Goal: Task Accomplishment & Management: Complete application form

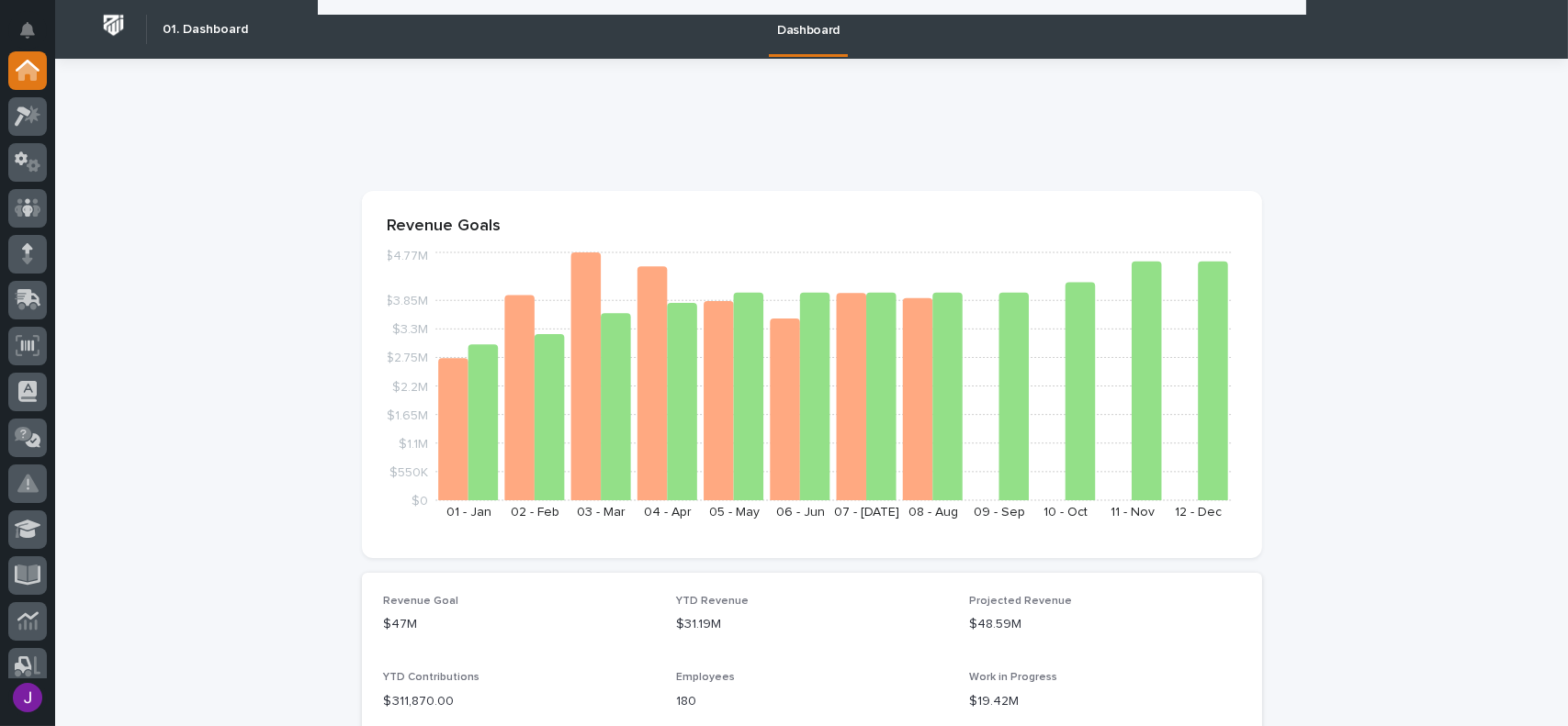
scroll to position [918, 0]
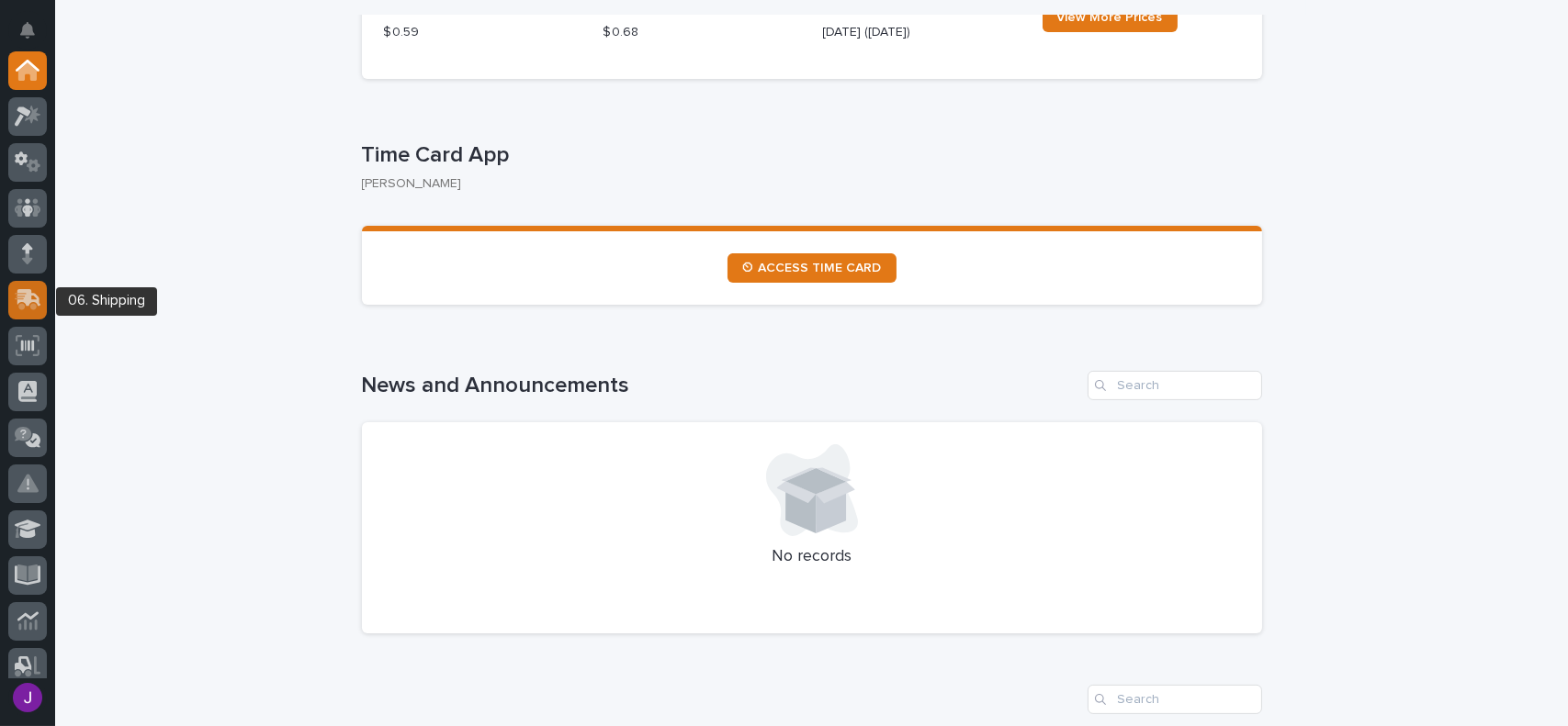
click at [19, 294] on icon at bounding box center [29, 298] width 23 height 18
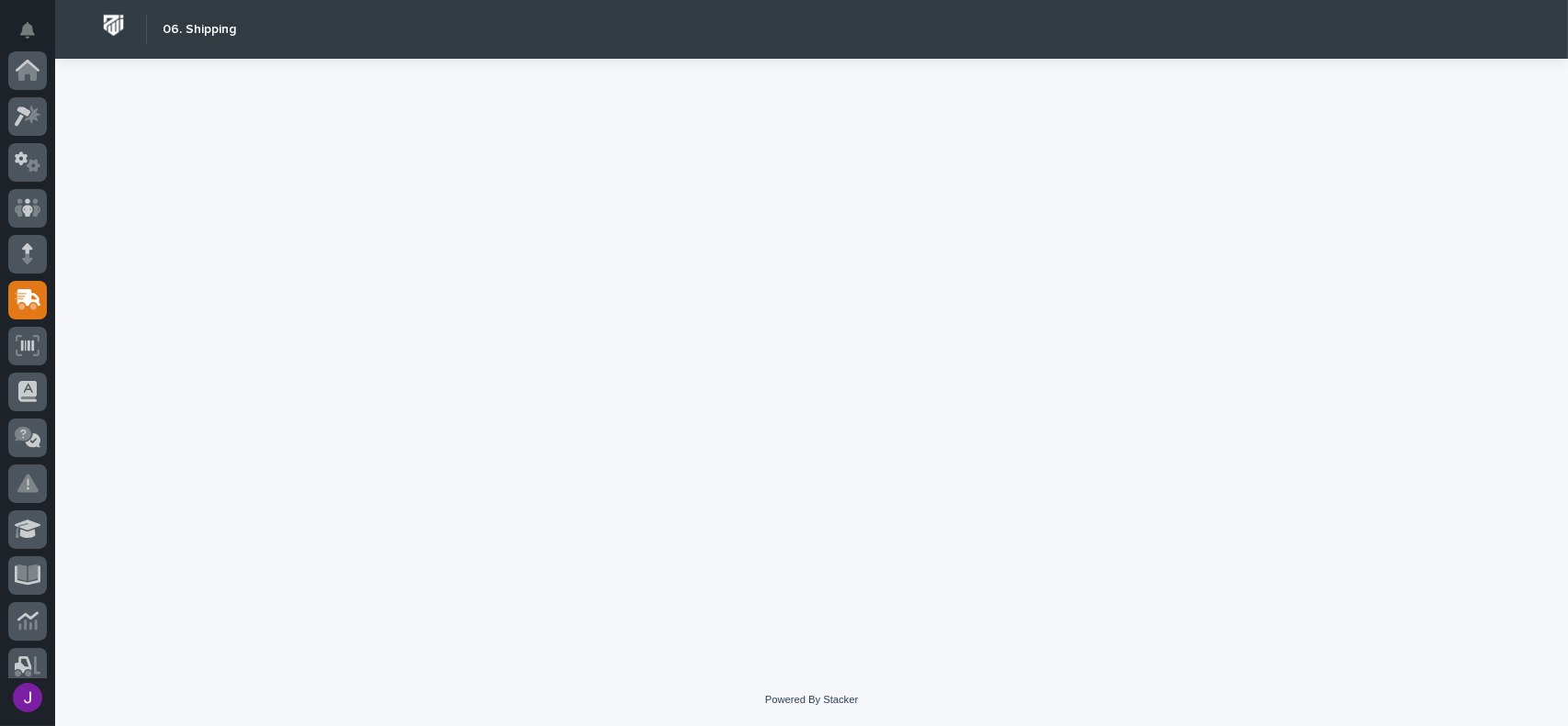
scroll to position [230, 0]
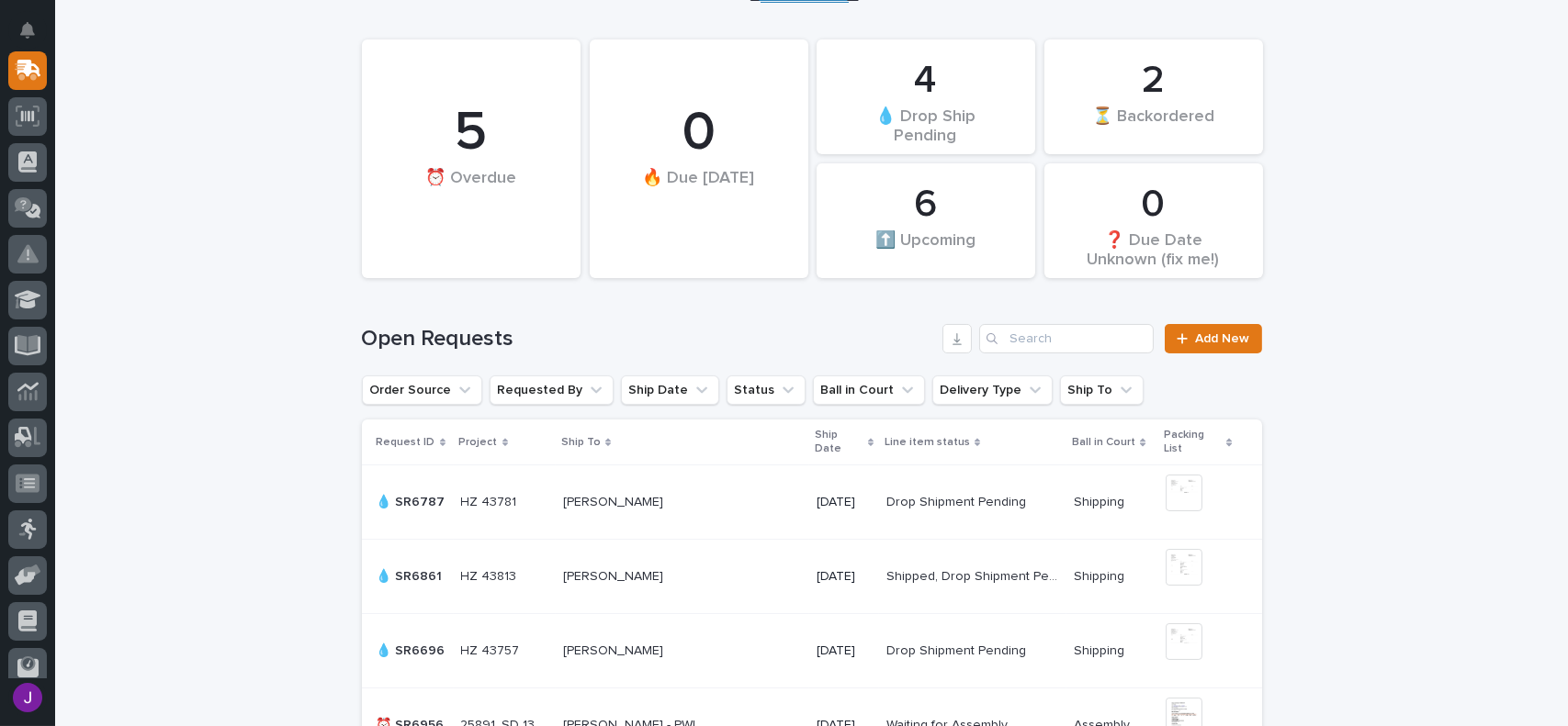
scroll to position [184, 0]
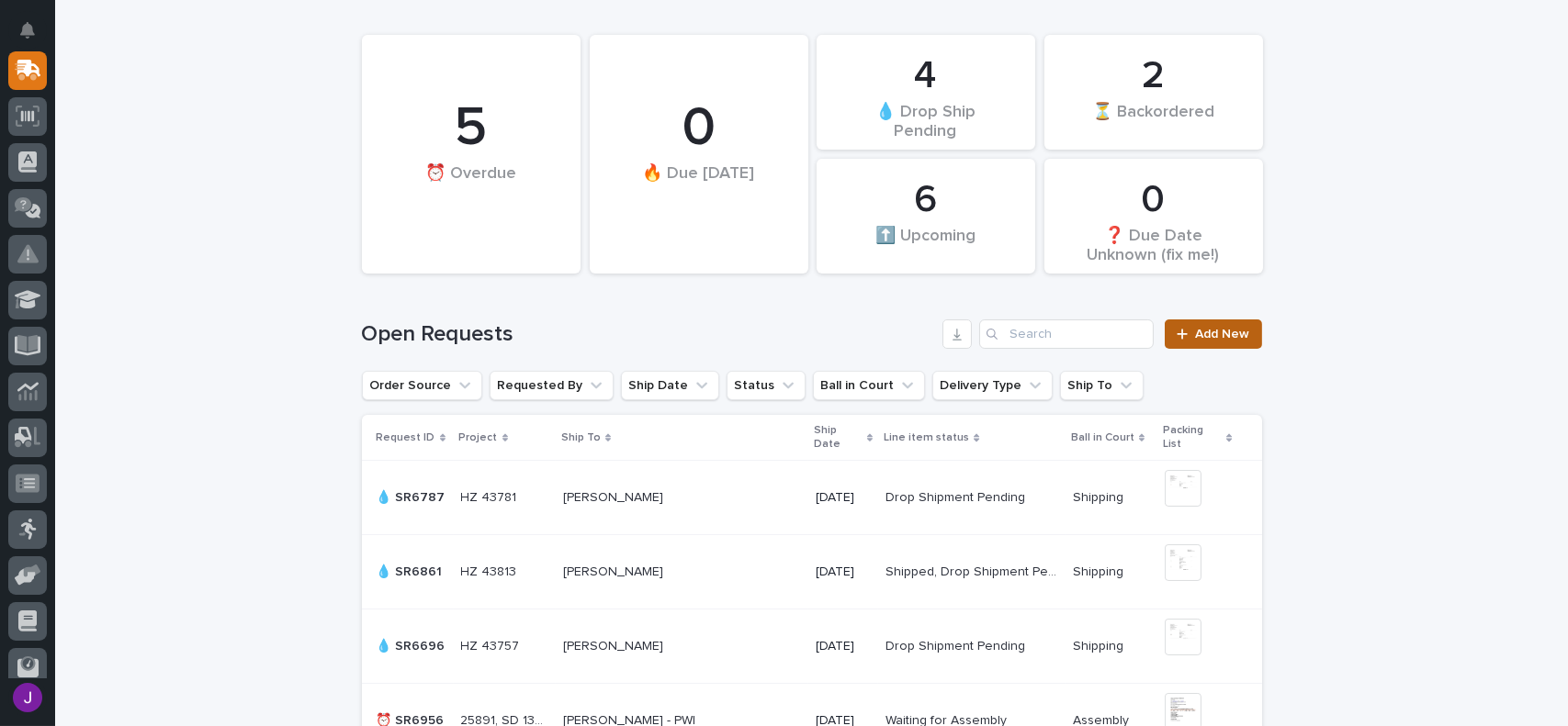
click at [1224, 339] on span "Add New" at bounding box center [1223, 334] width 54 height 13
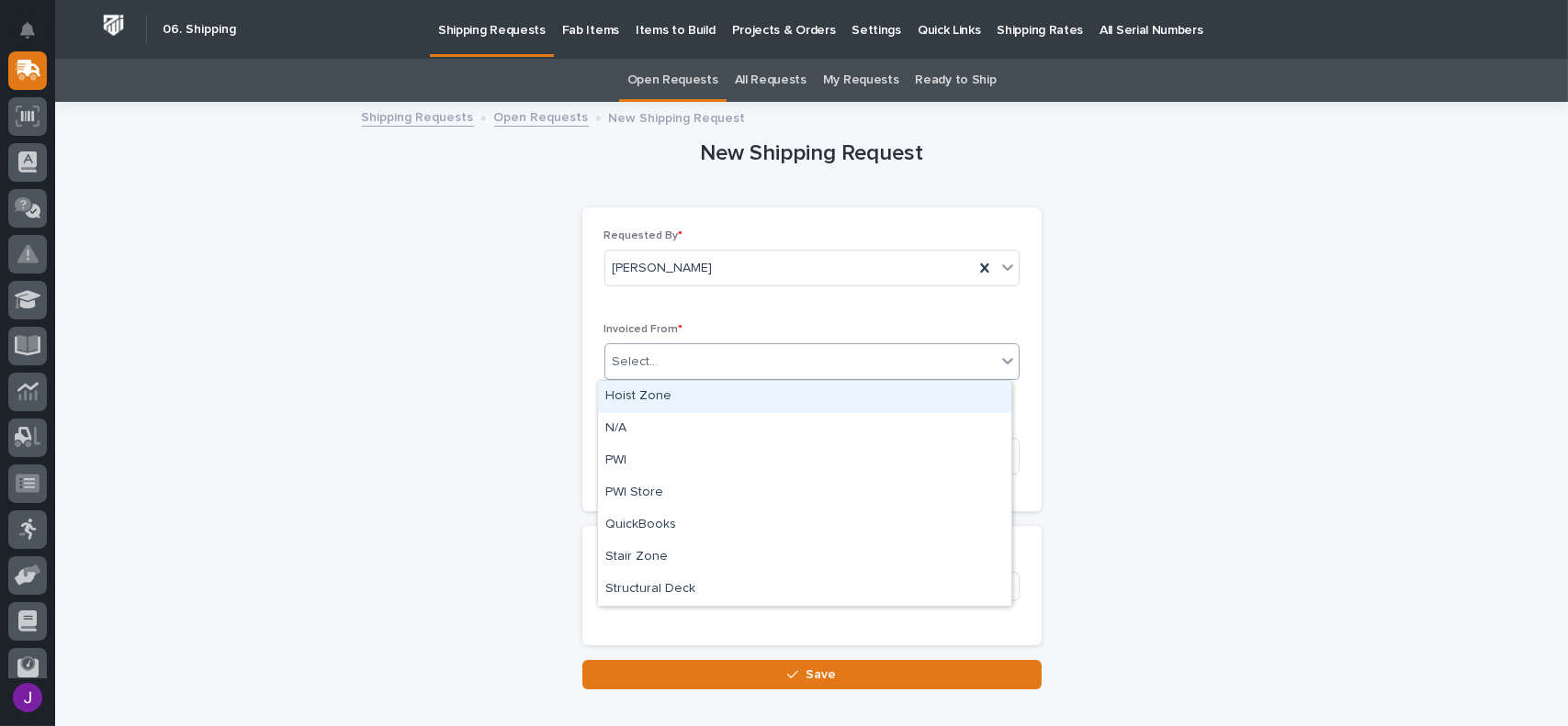
click at [675, 366] on div "Select..." at bounding box center [800, 362] width 390 height 30
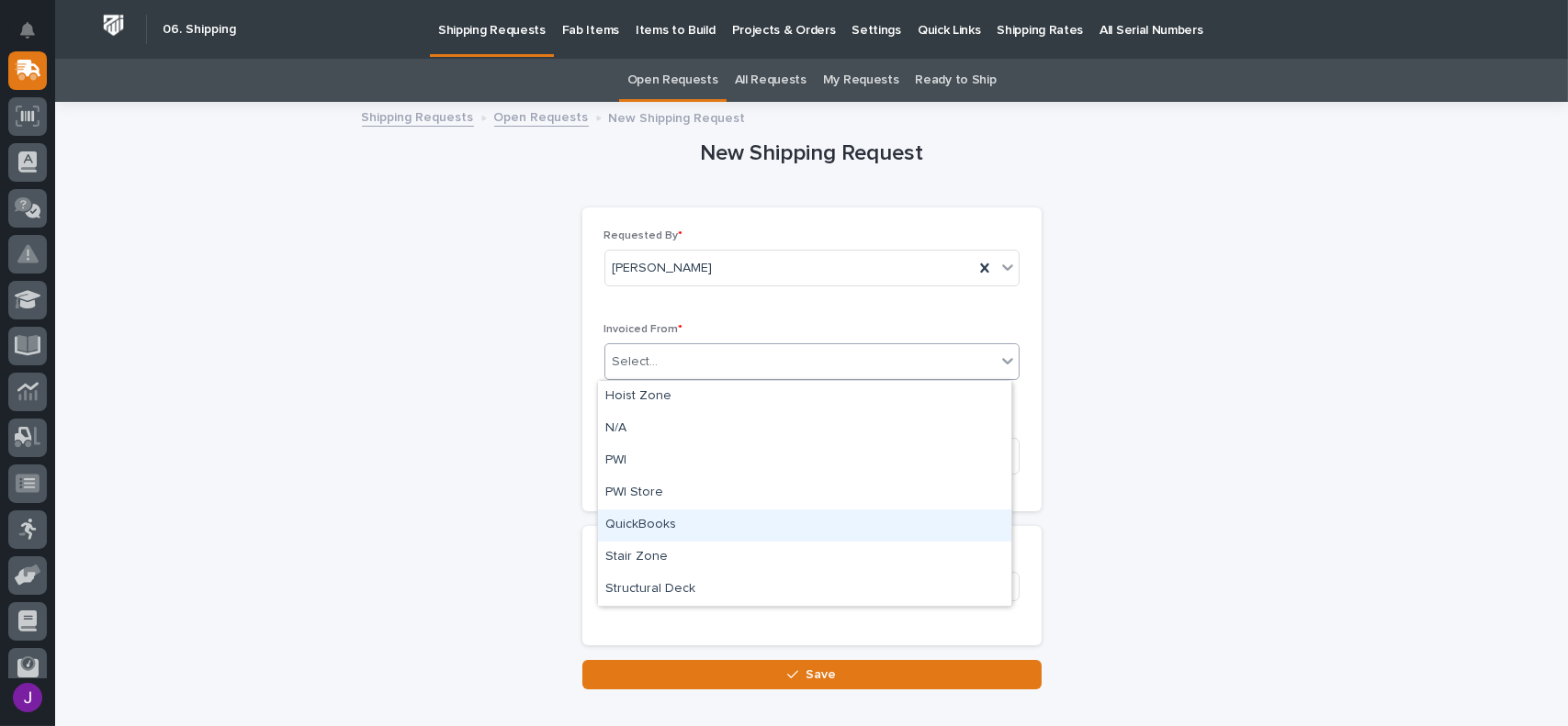
click at [678, 533] on div "QuickBooks" at bounding box center [805, 526] width 414 height 32
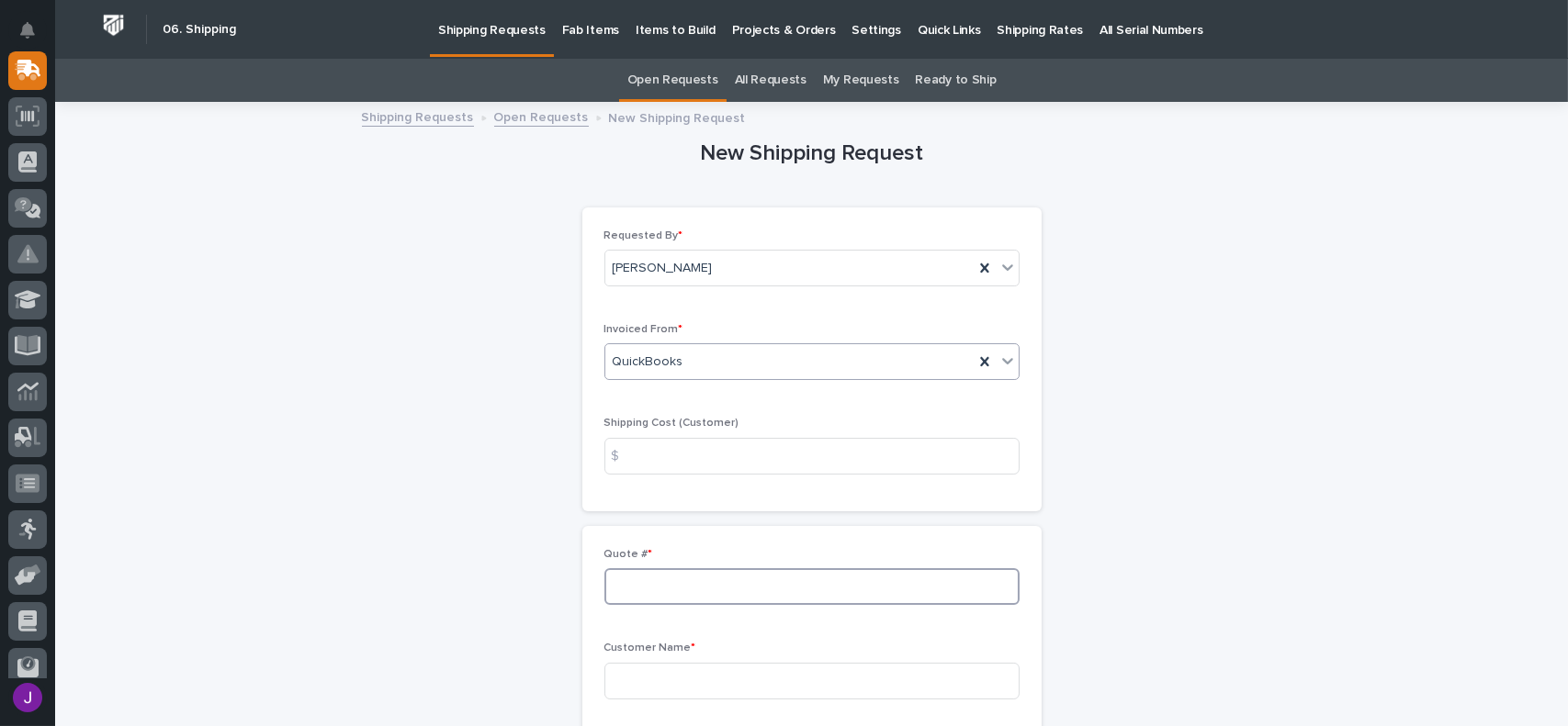
click at [655, 582] on input at bounding box center [811, 587] width 415 height 37
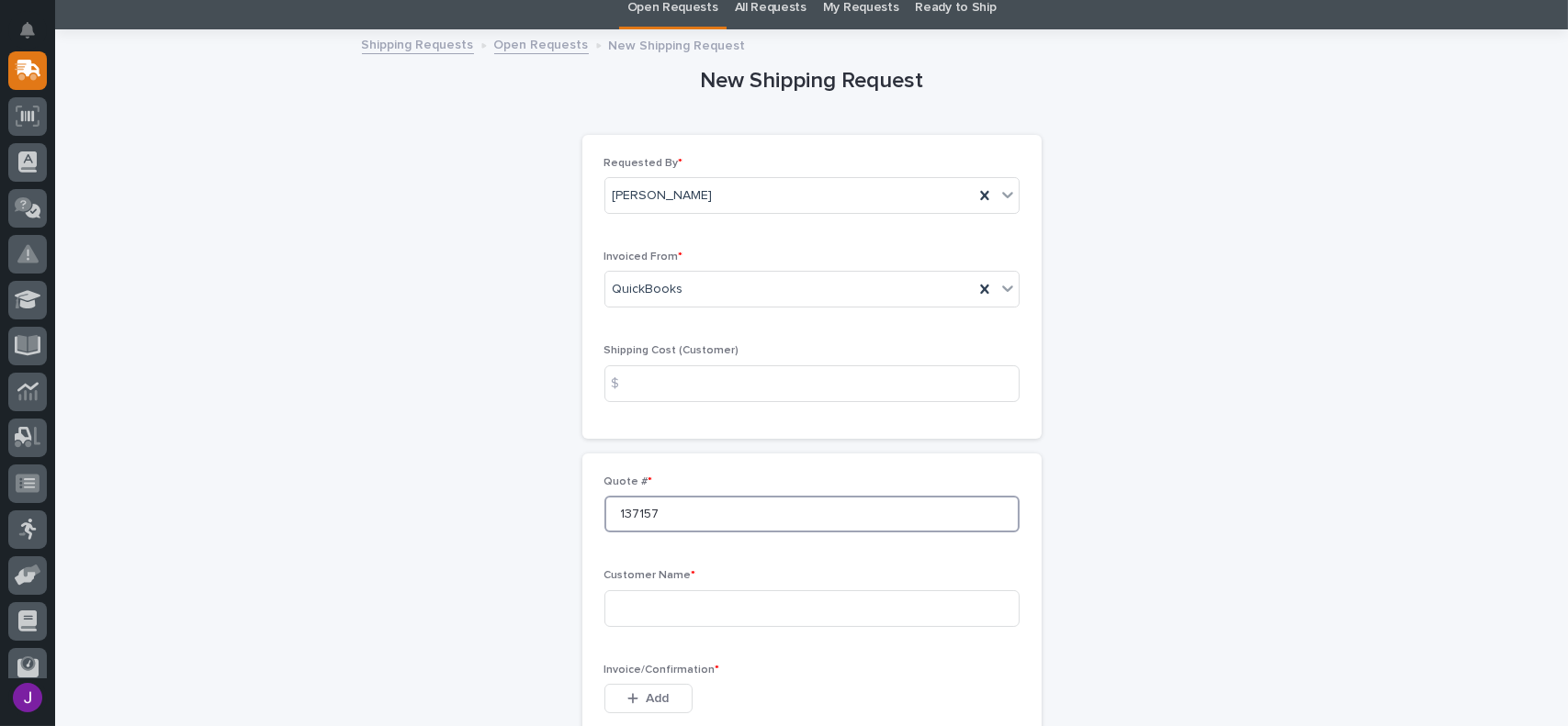
scroll to position [92, 0]
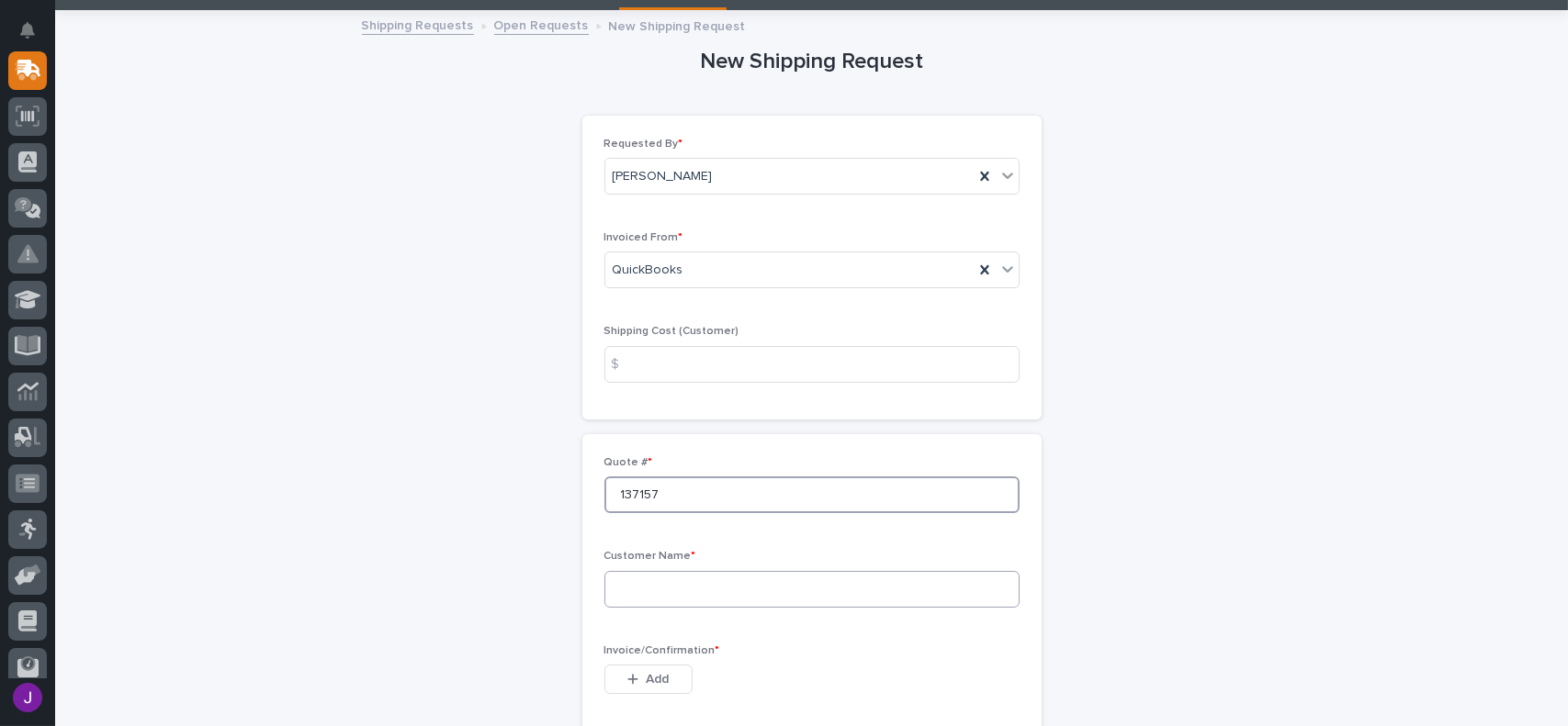
type input "137157"
click at [675, 584] on input at bounding box center [811, 590] width 415 height 37
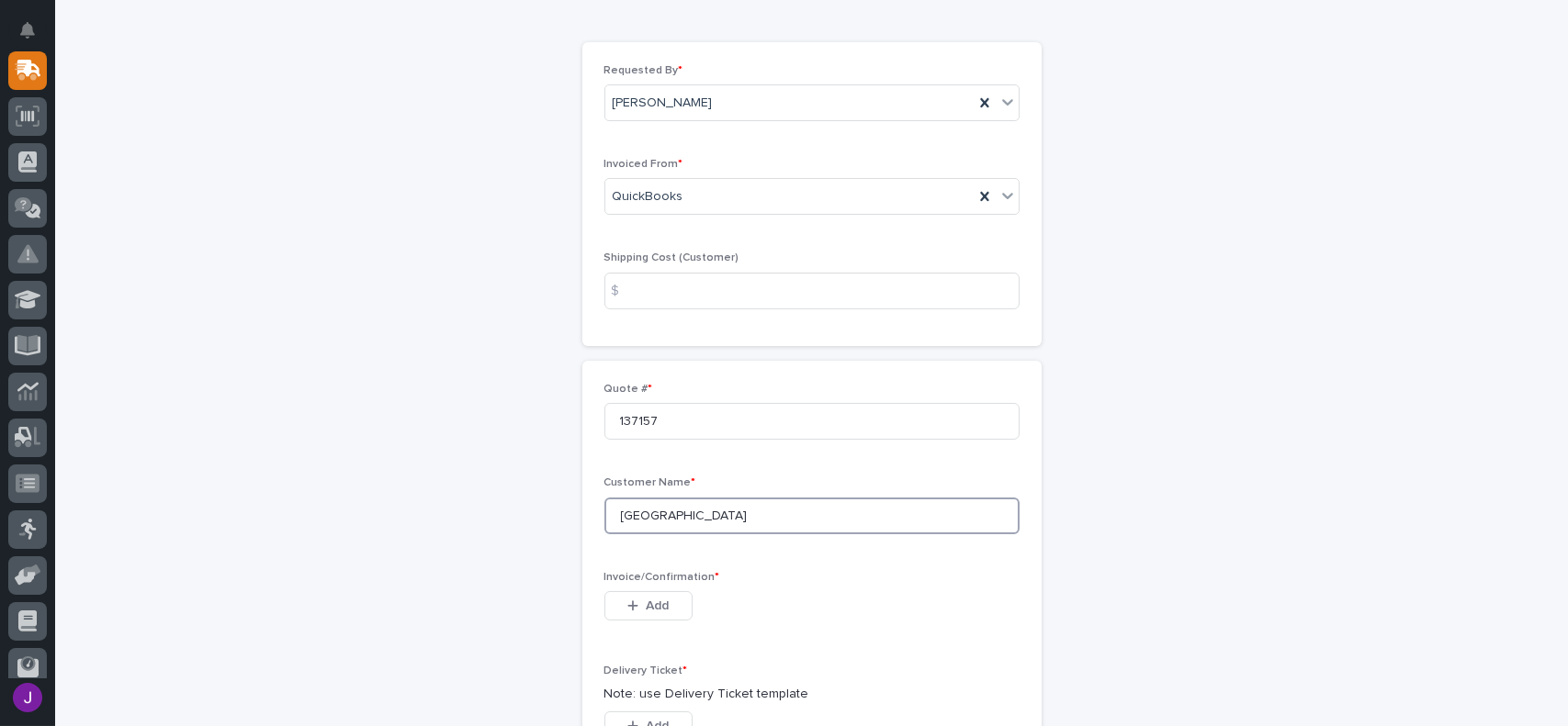
scroll to position [184, 0]
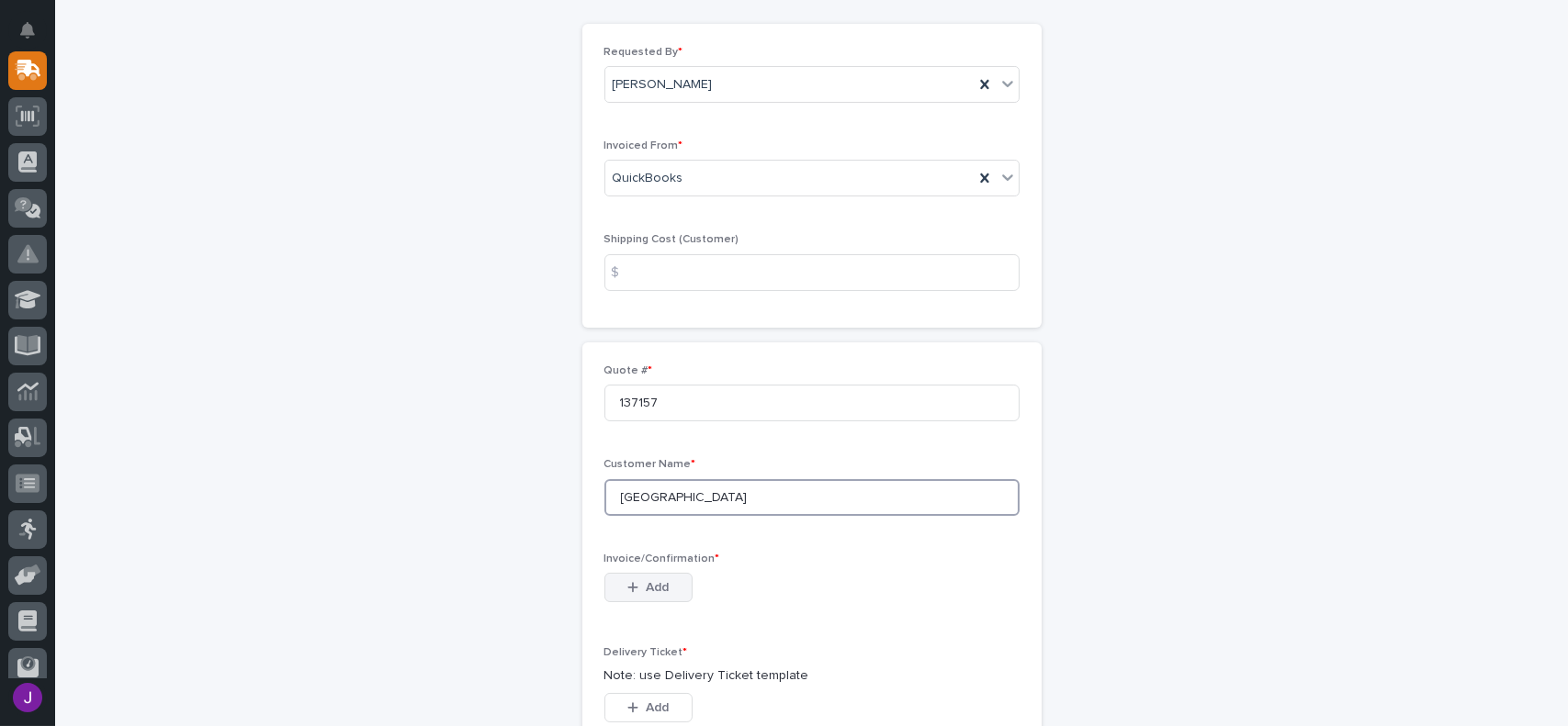
type input "[GEOGRAPHIC_DATA]"
click at [650, 592] on span "Add" at bounding box center [657, 587] width 22 height 17
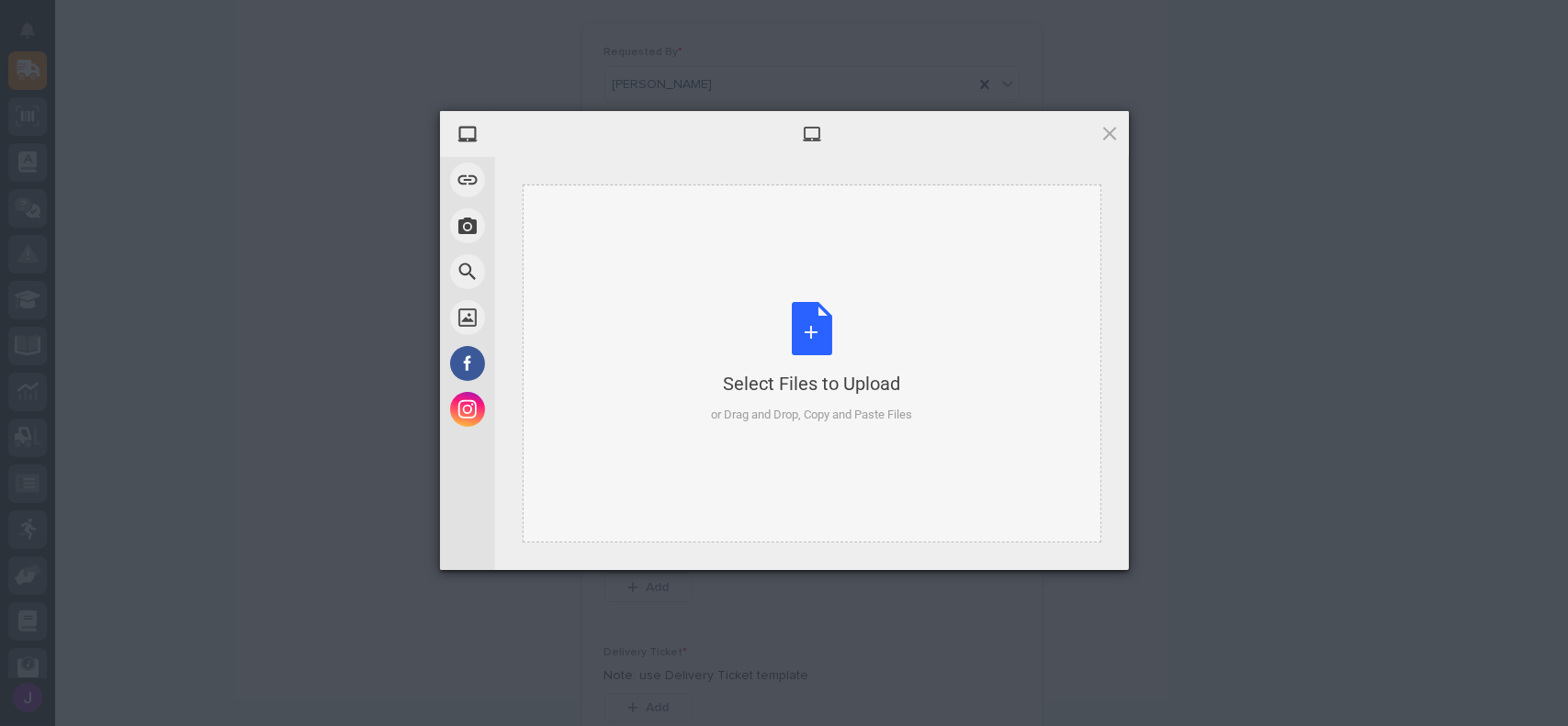
click at [815, 363] on div "Select Files to Upload or Drag and Drop, Copy and Paste Files" at bounding box center [811, 363] width 201 height 122
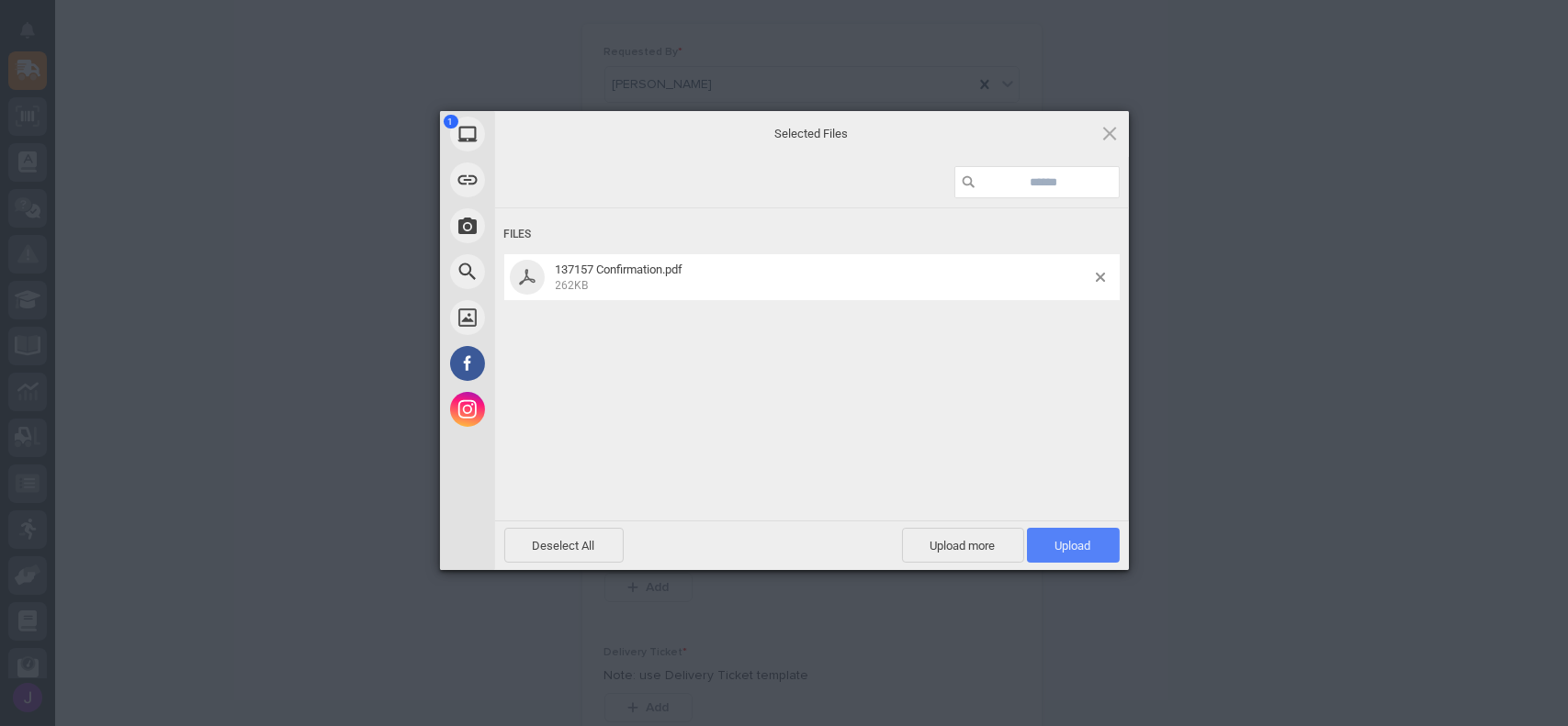
click at [1112, 537] on span "Upload 1" at bounding box center [1073, 545] width 93 height 35
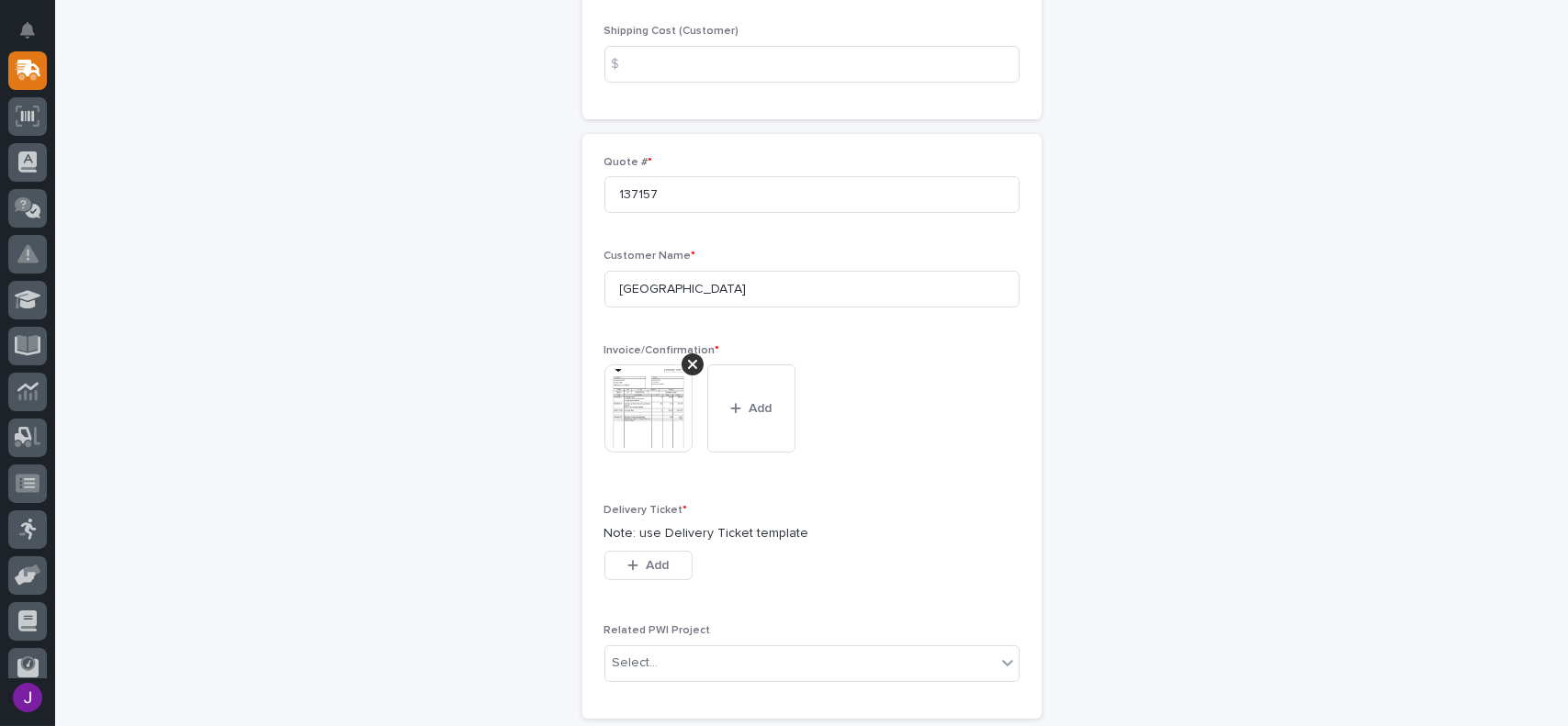
scroll to position [401, 0]
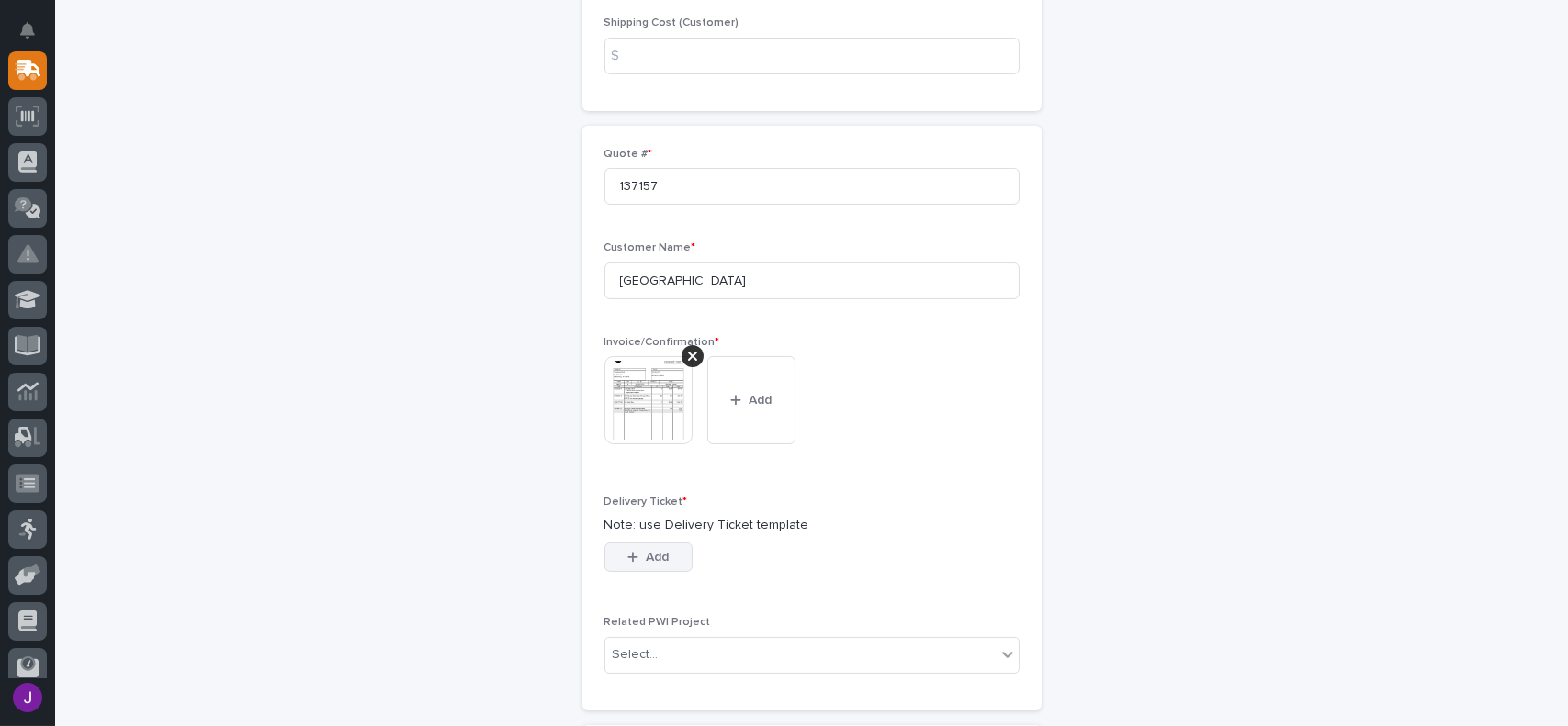
click at [663, 551] on button "Add" at bounding box center [648, 557] width 88 height 29
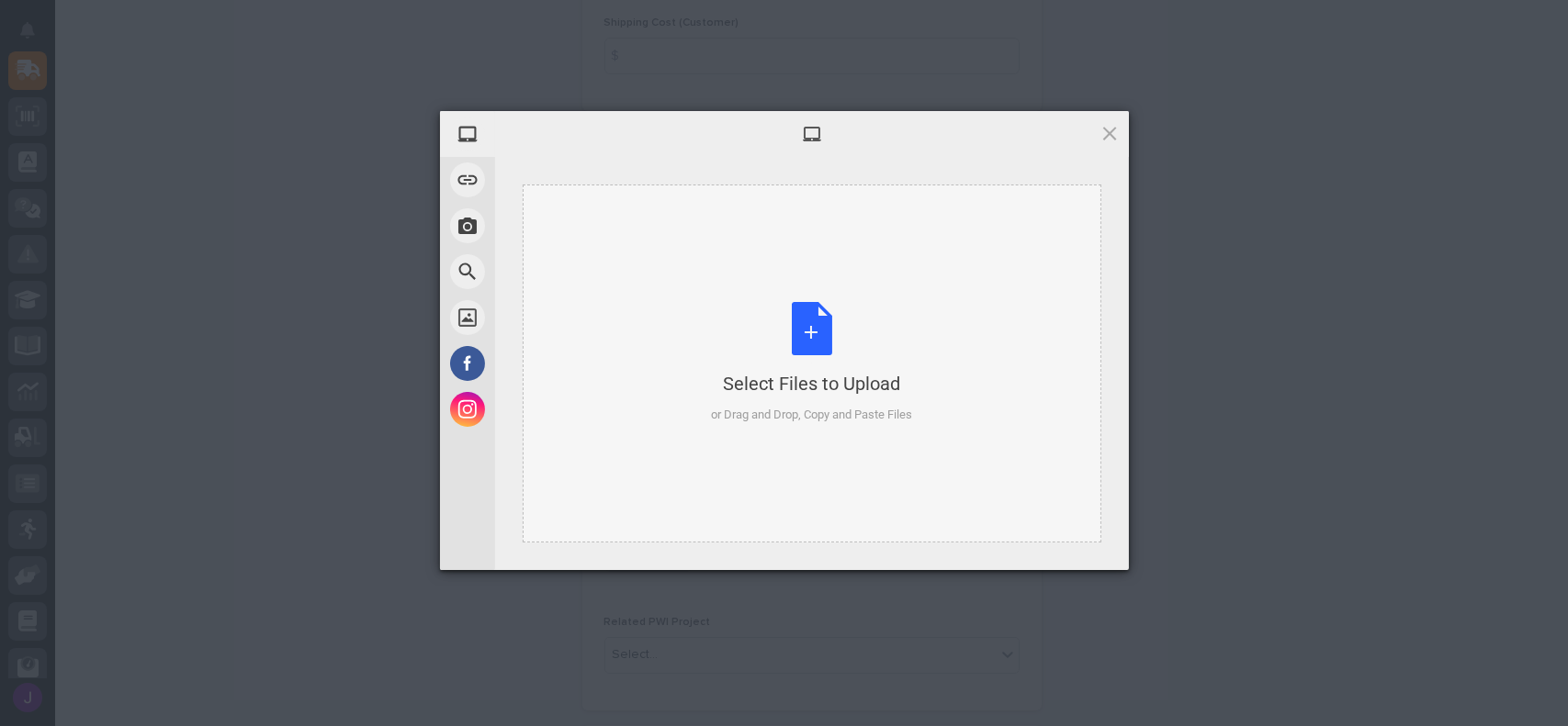
click at [813, 317] on div "Select Files to Upload or Drag and Drop, Copy and Paste Files" at bounding box center [811, 363] width 201 height 122
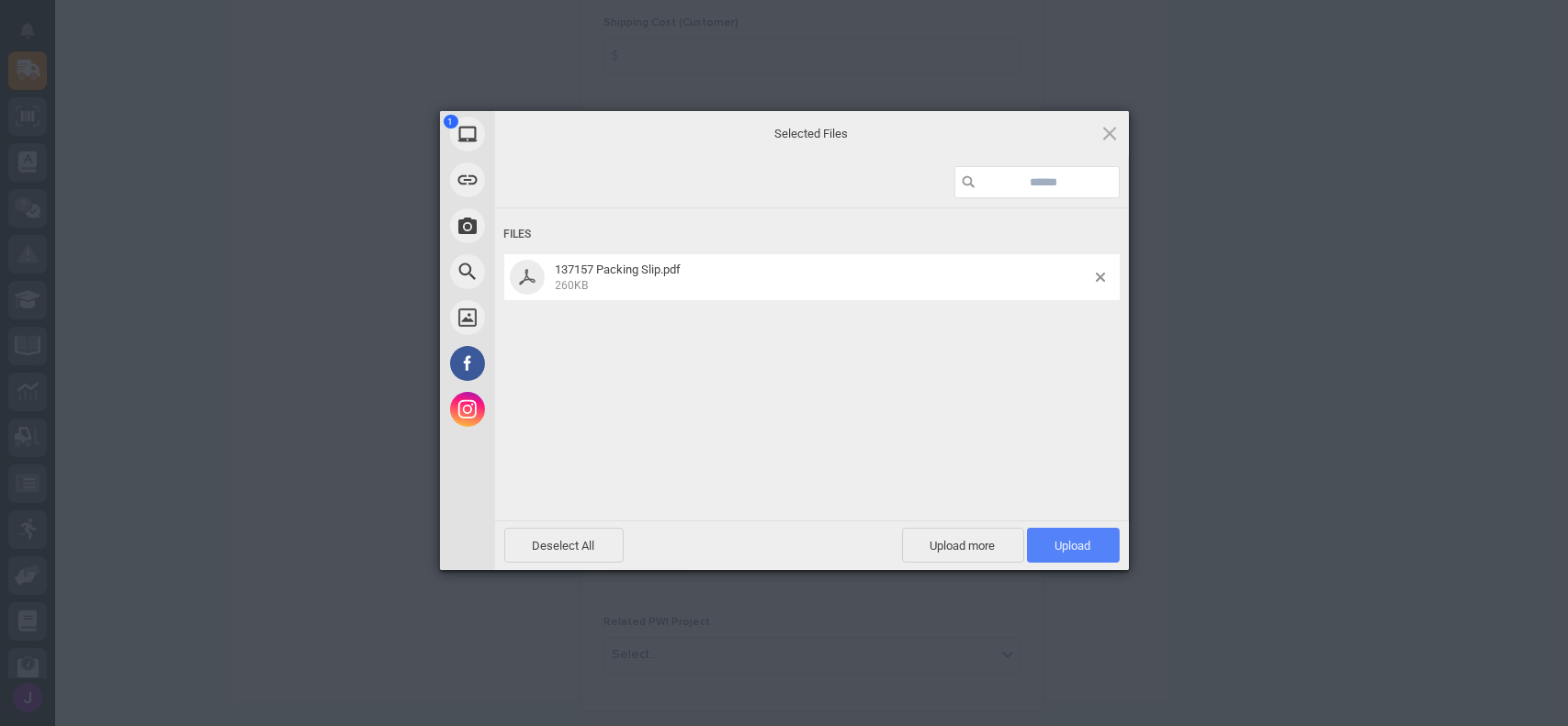
click at [1059, 534] on span "Upload 1" at bounding box center [1073, 545] width 93 height 35
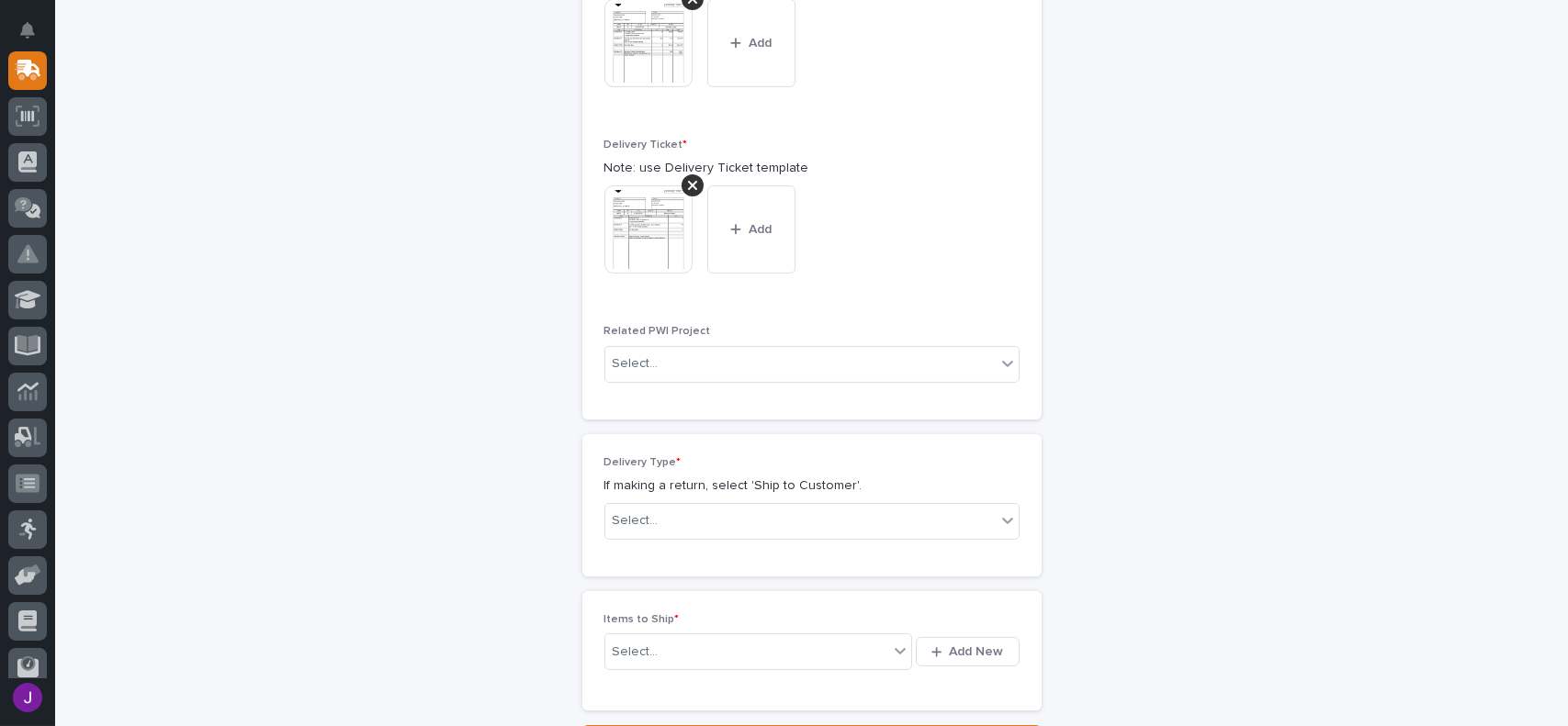
scroll to position [801, 0]
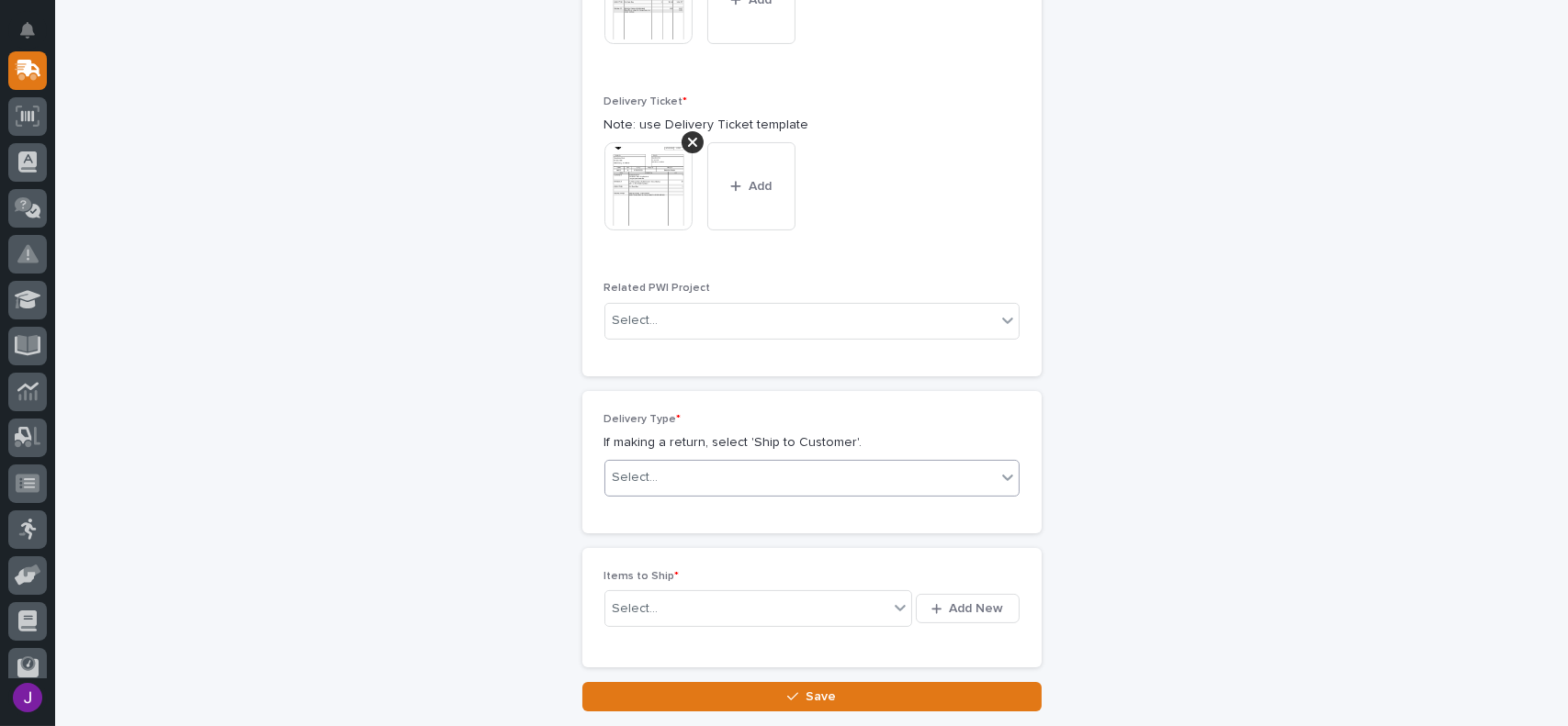
click at [698, 479] on div "Select..." at bounding box center [800, 478] width 390 height 30
click at [677, 518] on div "Ship to Customer" at bounding box center [805, 512] width 414 height 32
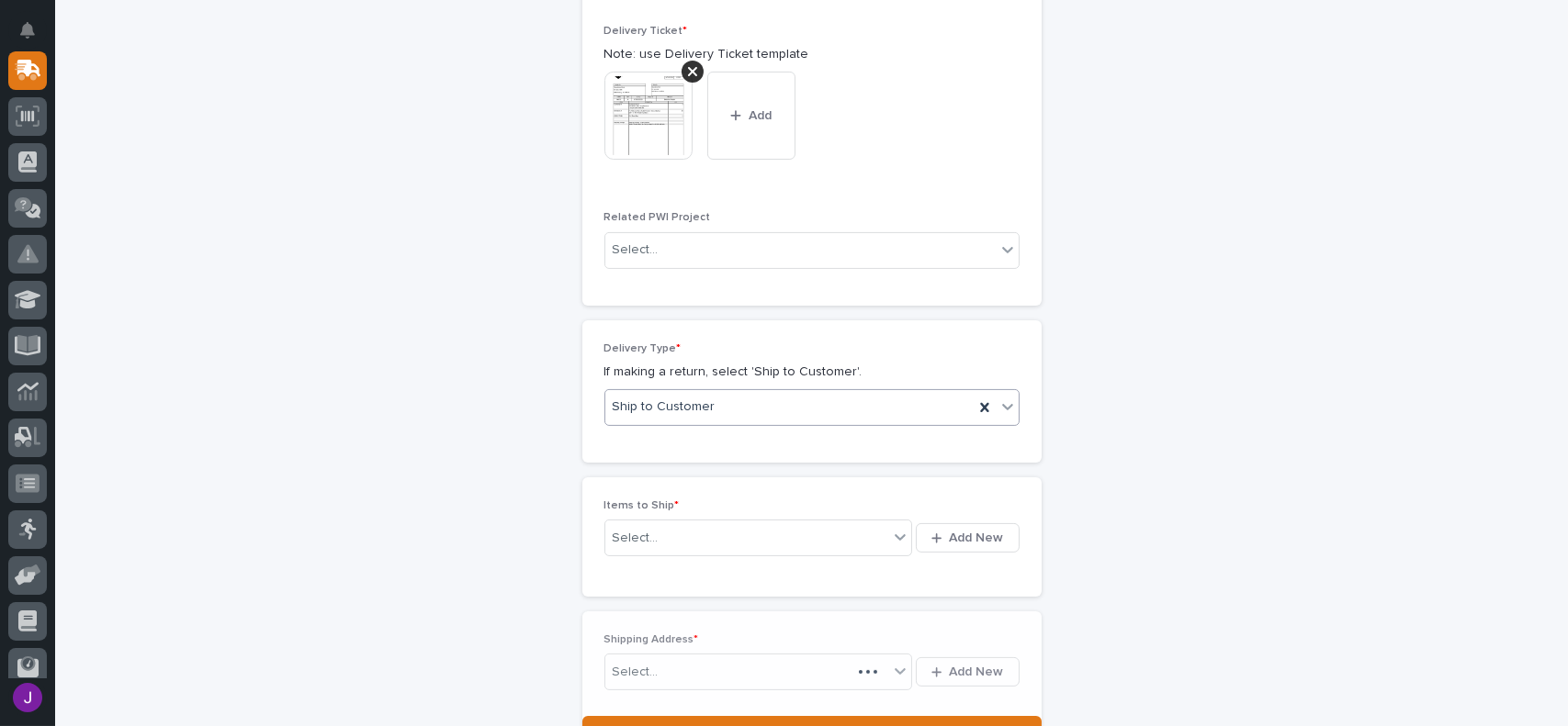
scroll to position [944, 0]
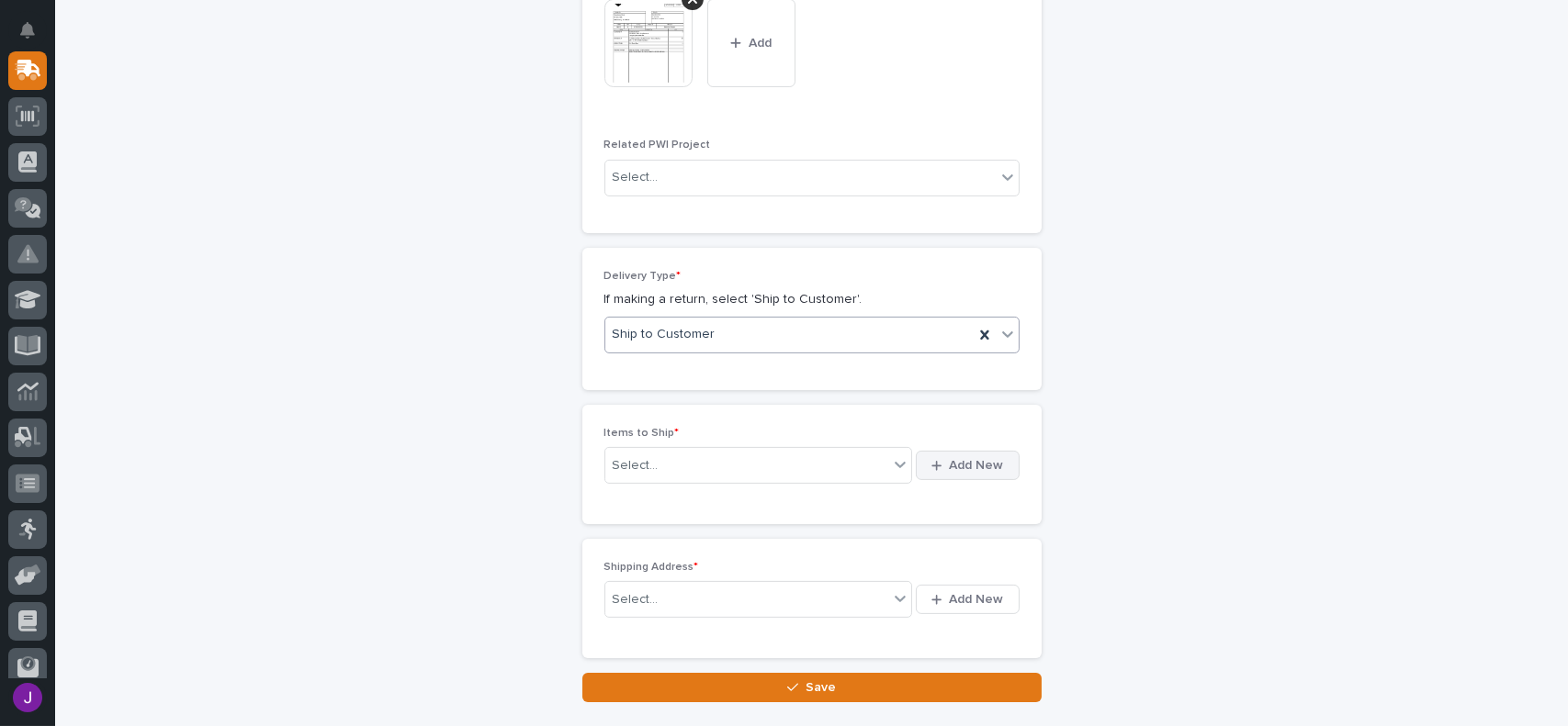
click at [954, 469] on span "Add New" at bounding box center [977, 465] width 54 height 17
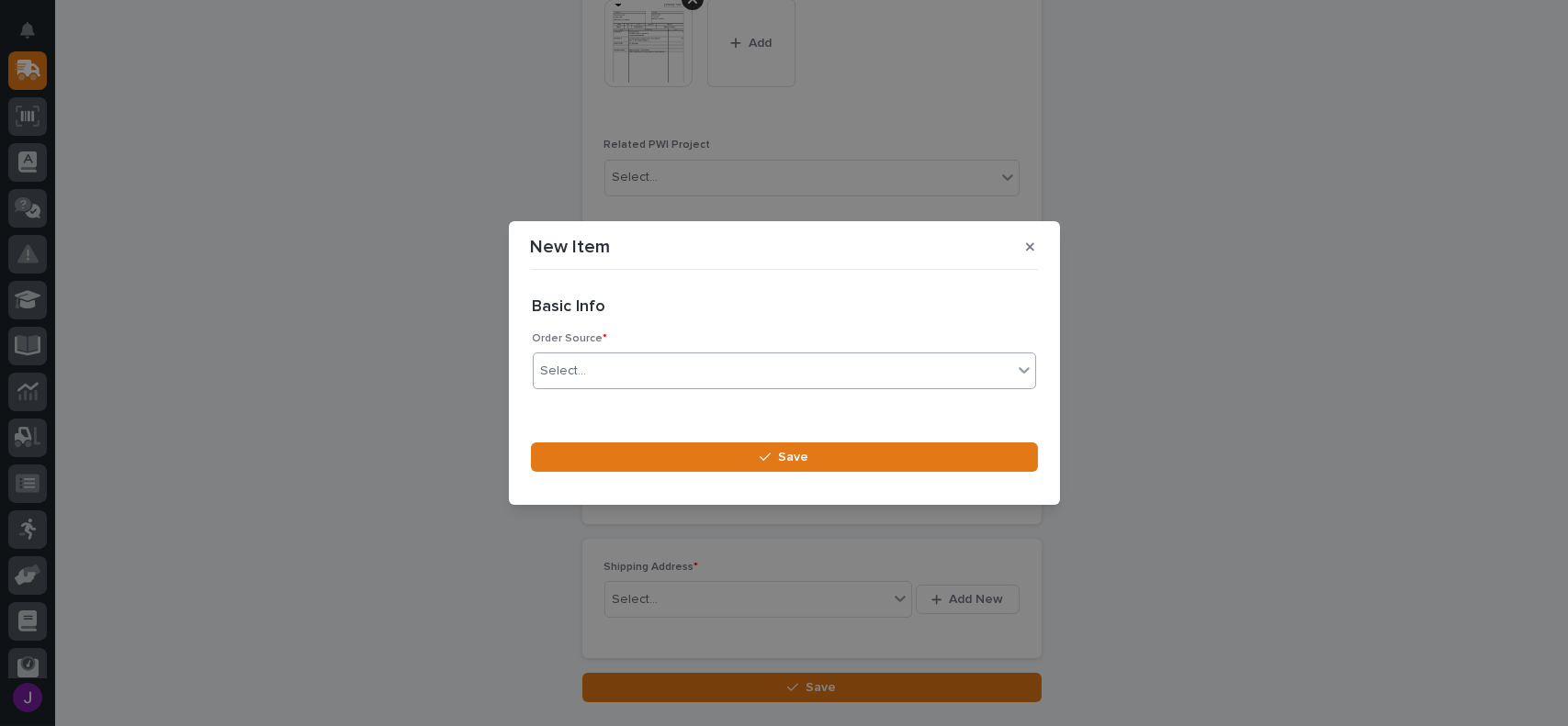
click at [705, 357] on div "Select..." at bounding box center [773, 371] width 479 height 30
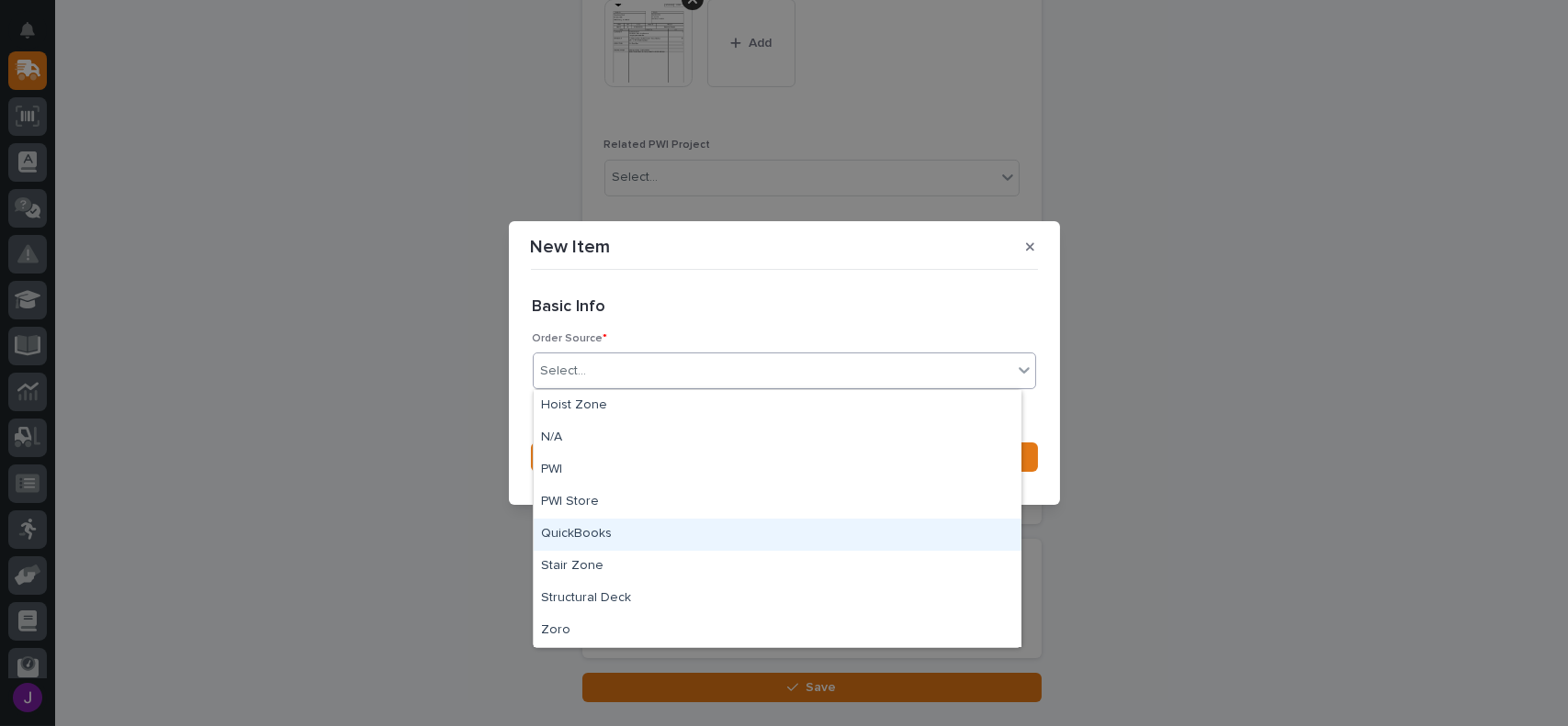
click at [608, 525] on div "QuickBooks" at bounding box center [777, 534] width 488 height 32
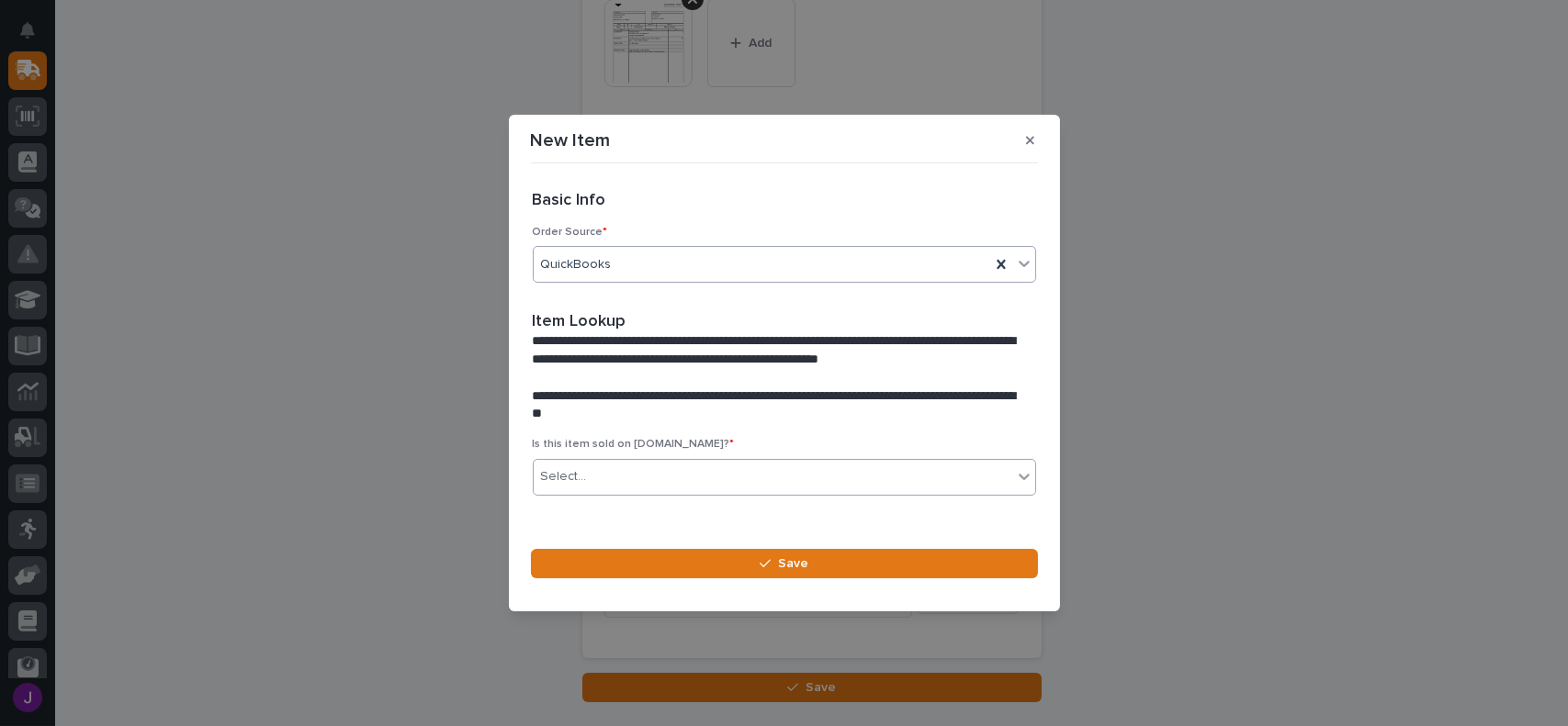
click at [593, 469] on div "Select..." at bounding box center [773, 477] width 479 height 30
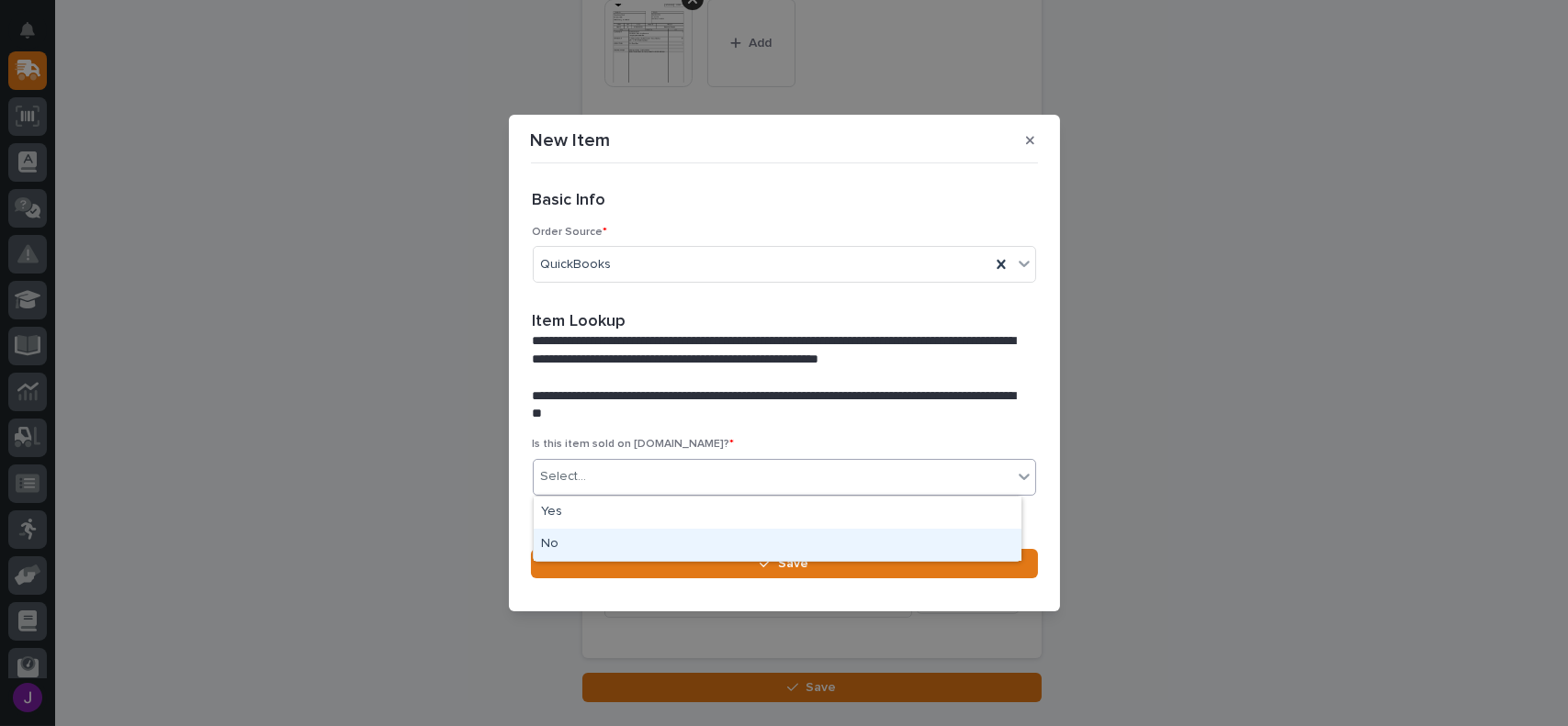
click at [588, 539] on div "No" at bounding box center [777, 544] width 488 height 32
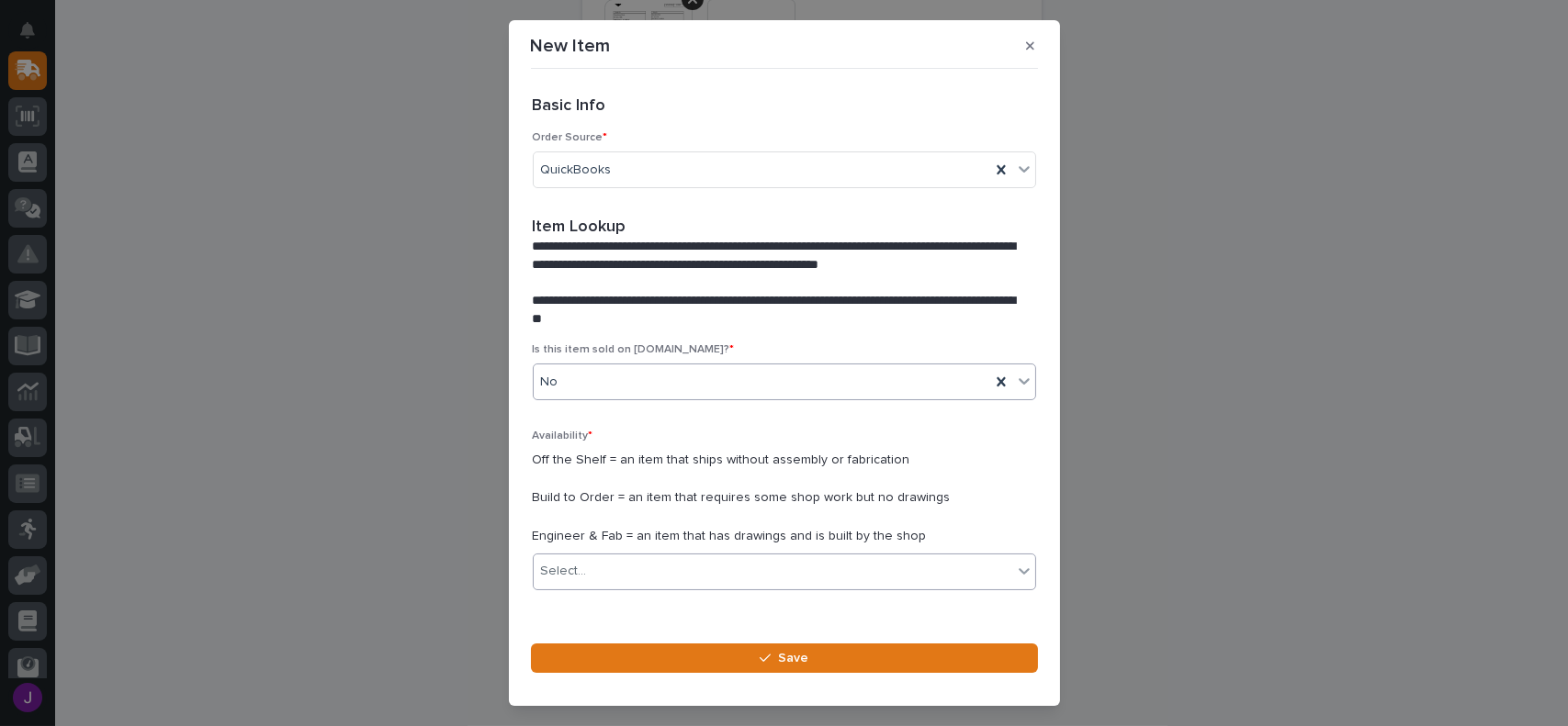
click at [623, 573] on div "Select..." at bounding box center [773, 572] width 479 height 30
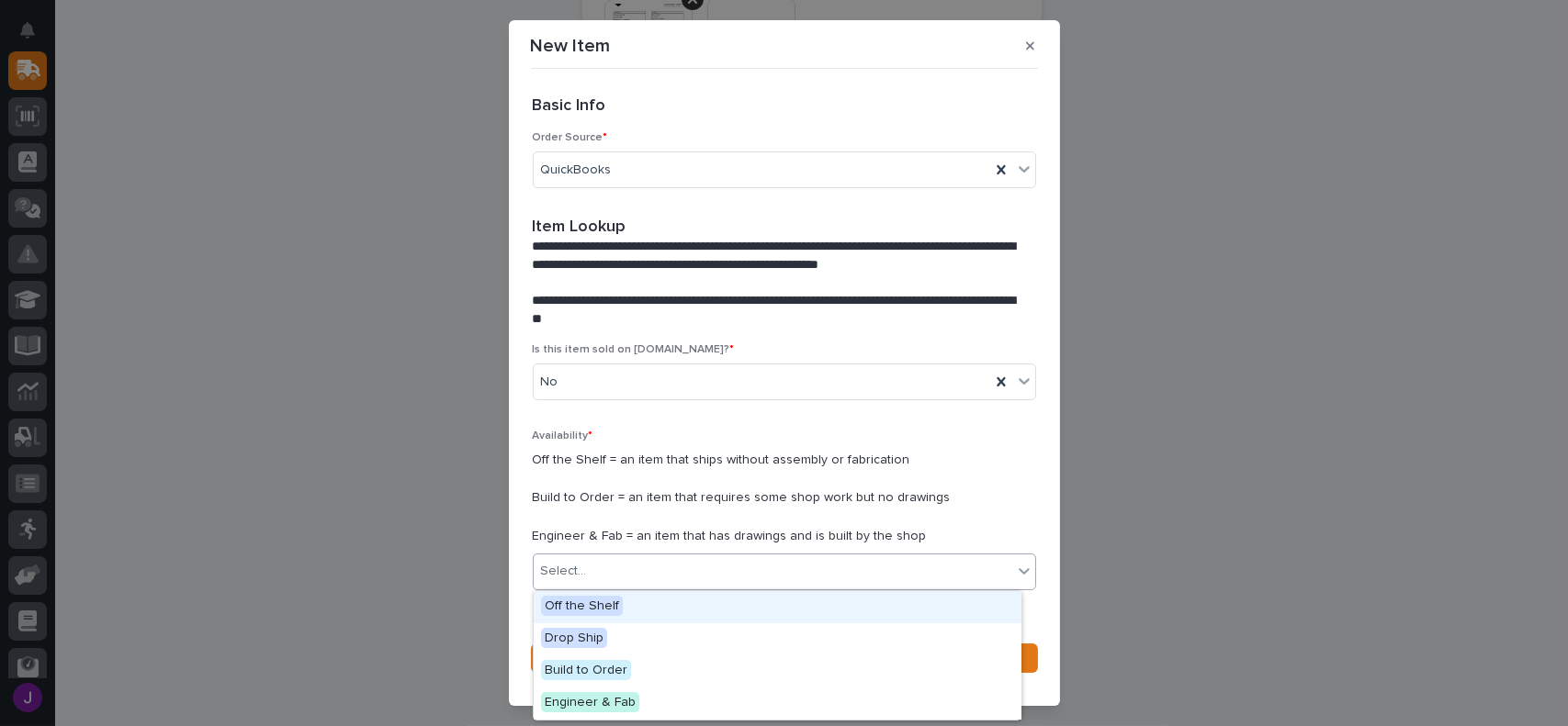
click at [610, 594] on div "Off the Shelf" at bounding box center [777, 607] width 488 height 32
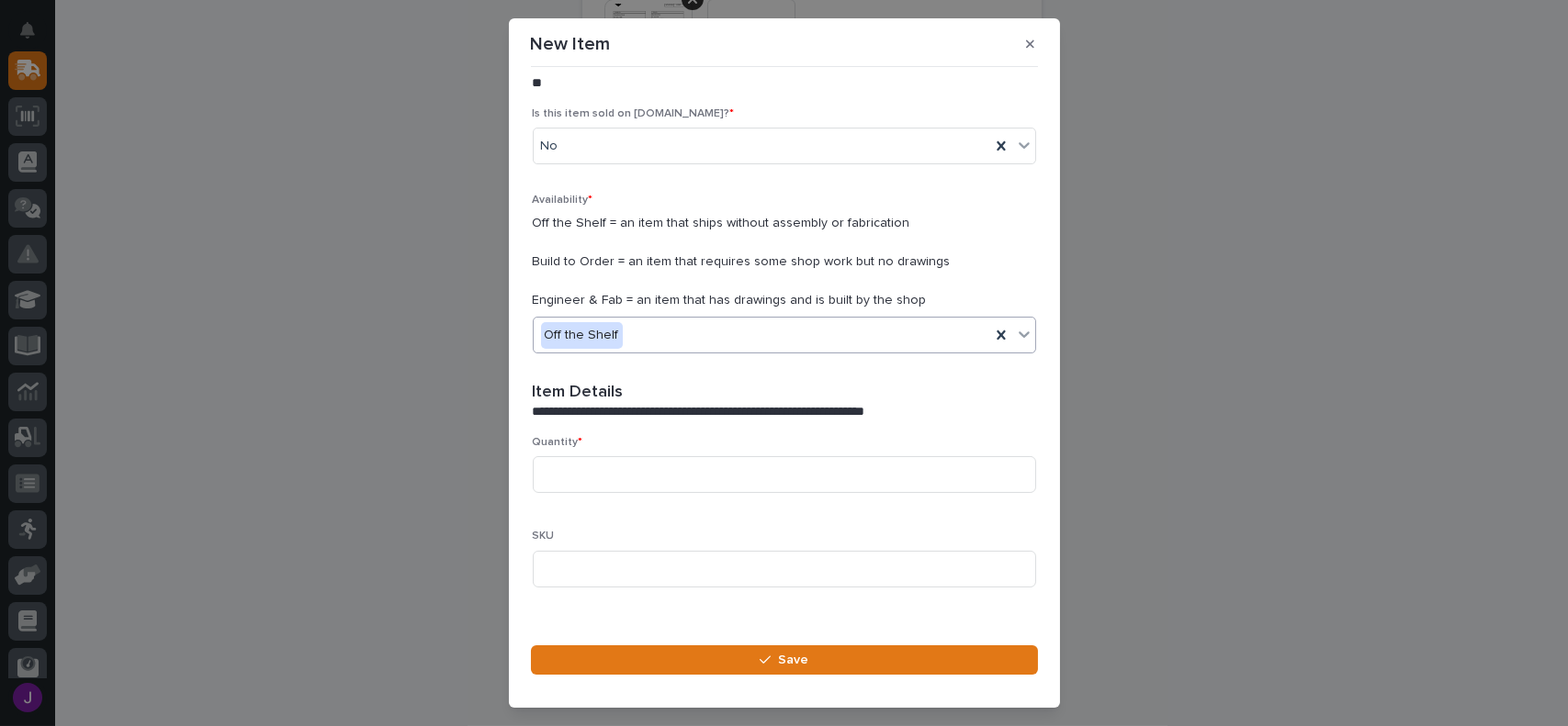
scroll to position [276, 0]
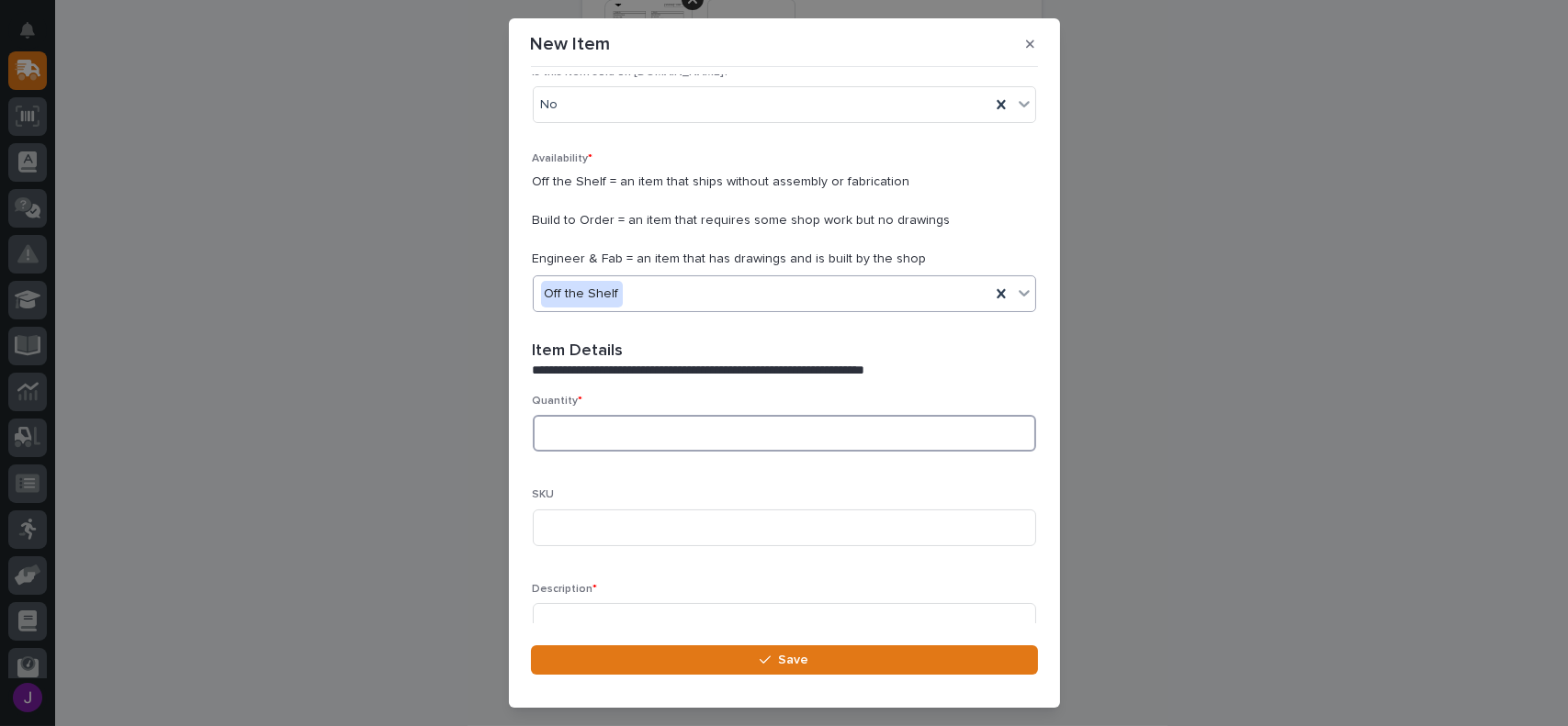
click at [599, 443] on input at bounding box center [784, 434] width 503 height 37
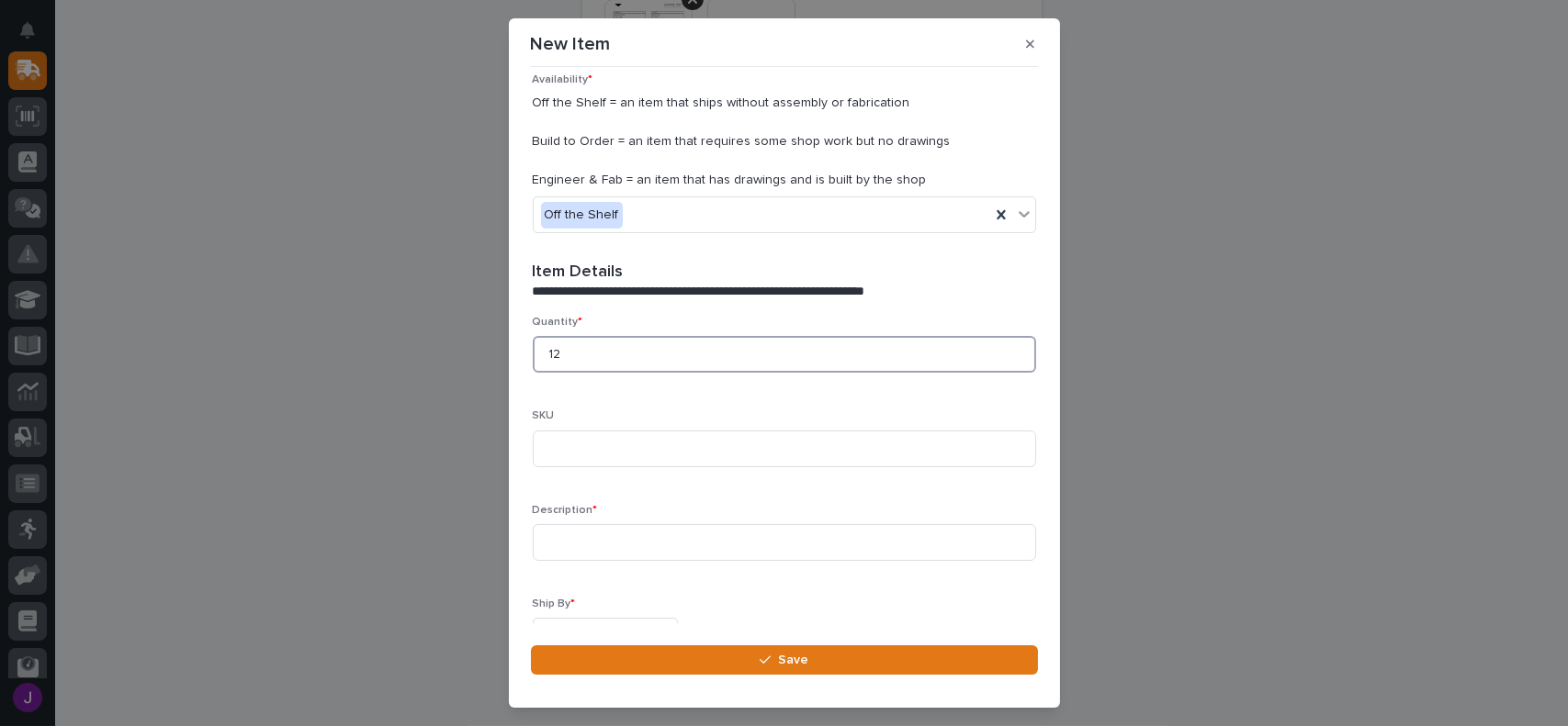
scroll to position [367, 0]
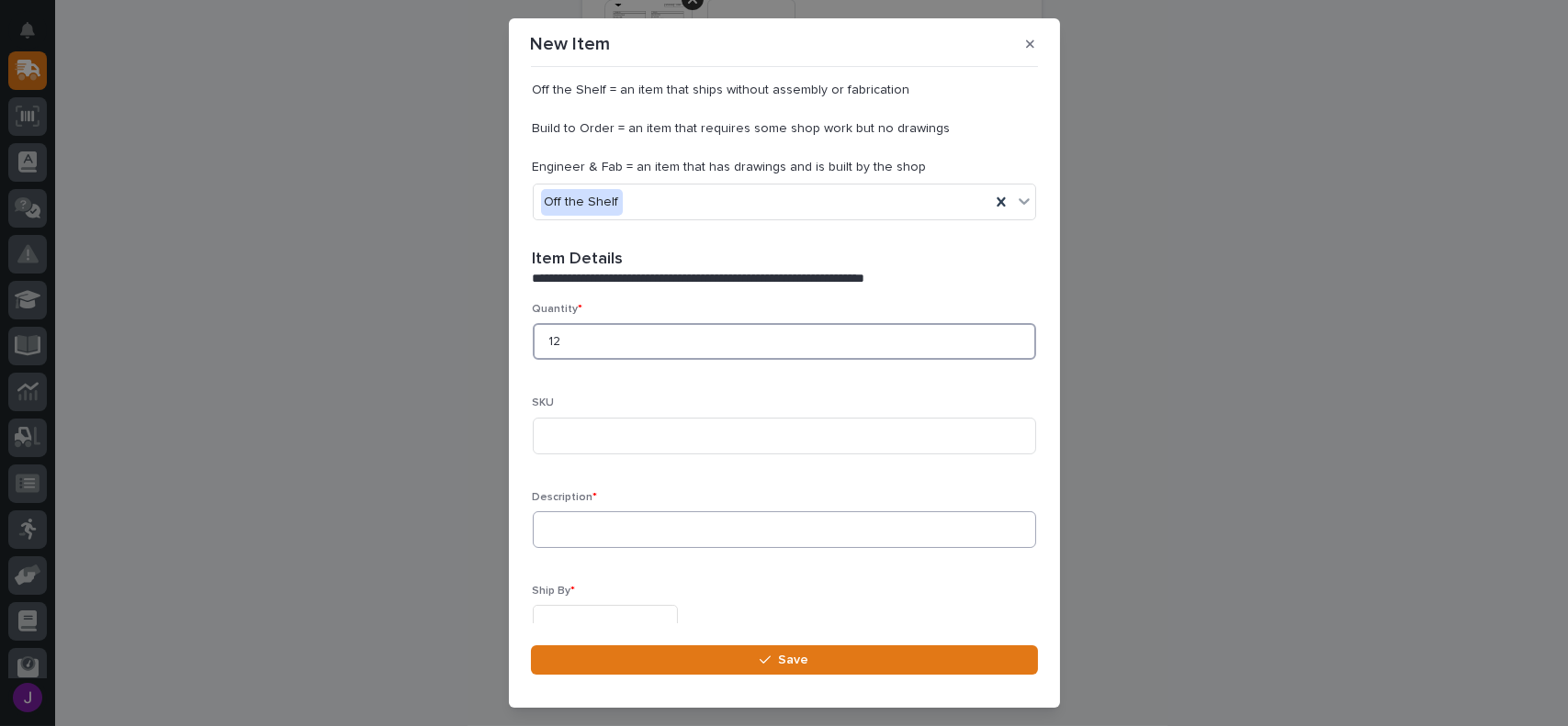
type input "12"
click at [588, 533] on input at bounding box center [784, 530] width 503 height 37
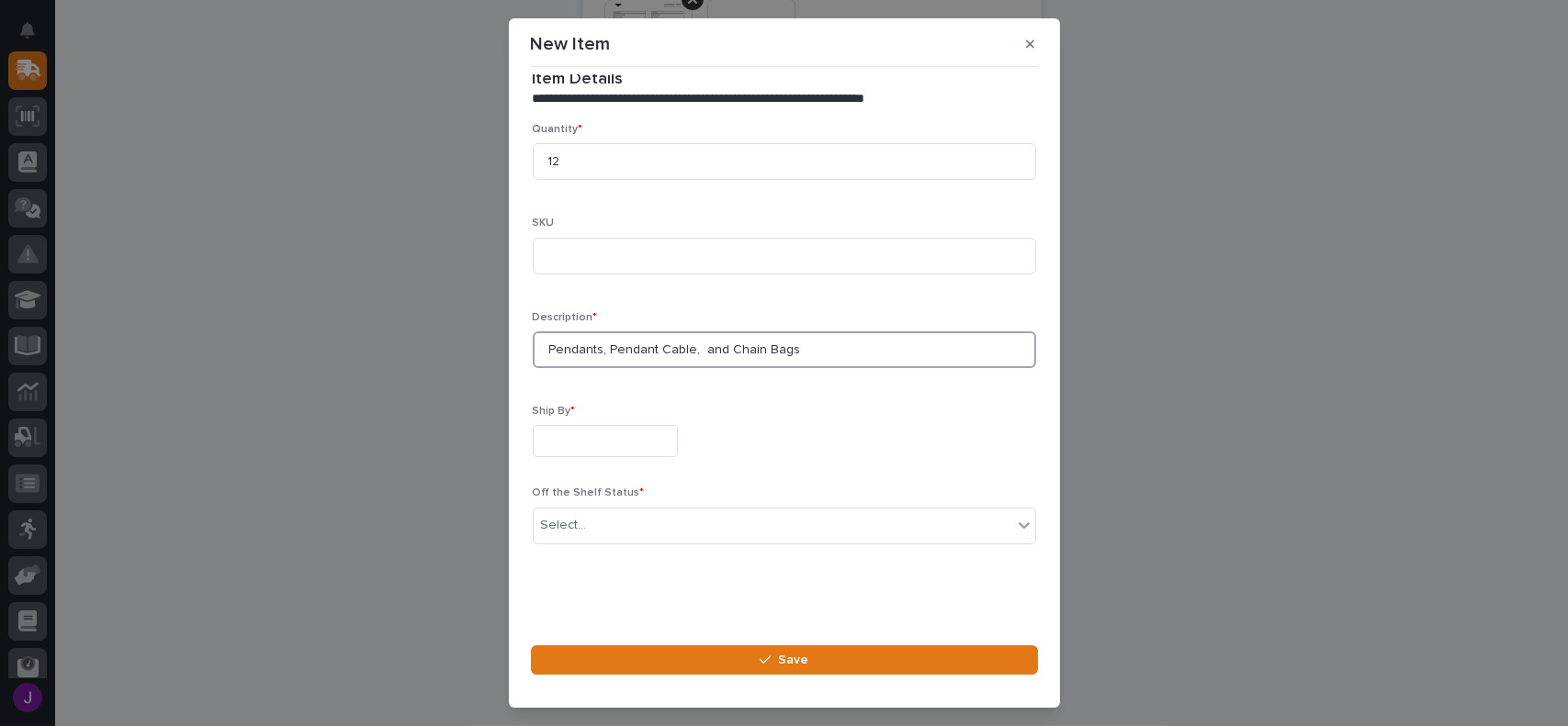
type input "Pendants, Pendant Cable, and Chain Bags"
click at [583, 444] on input "text" at bounding box center [605, 441] width 145 height 32
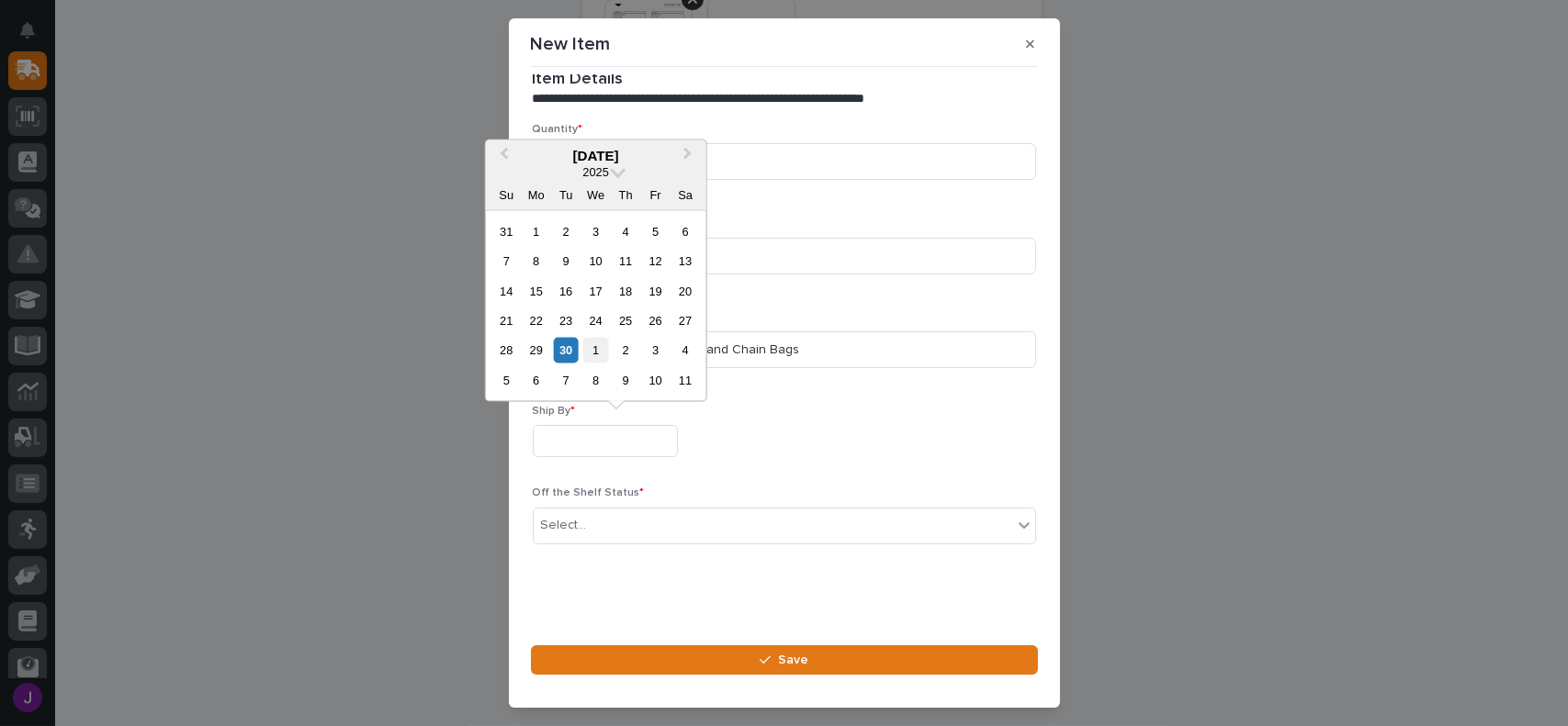
click at [594, 348] on div "1" at bounding box center [595, 350] width 24 height 24
type input "**********"
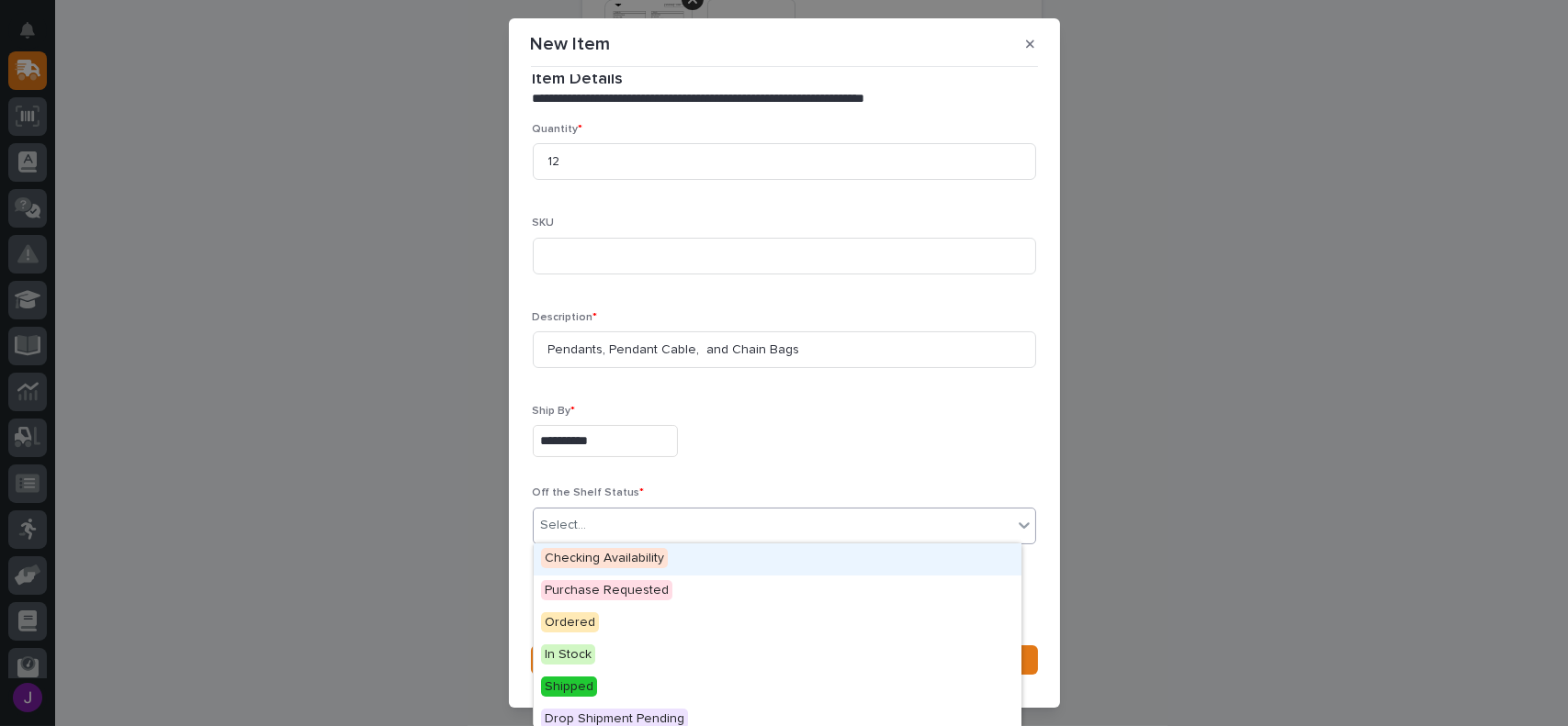
click at [600, 515] on div "Select..." at bounding box center [773, 526] width 479 height 30
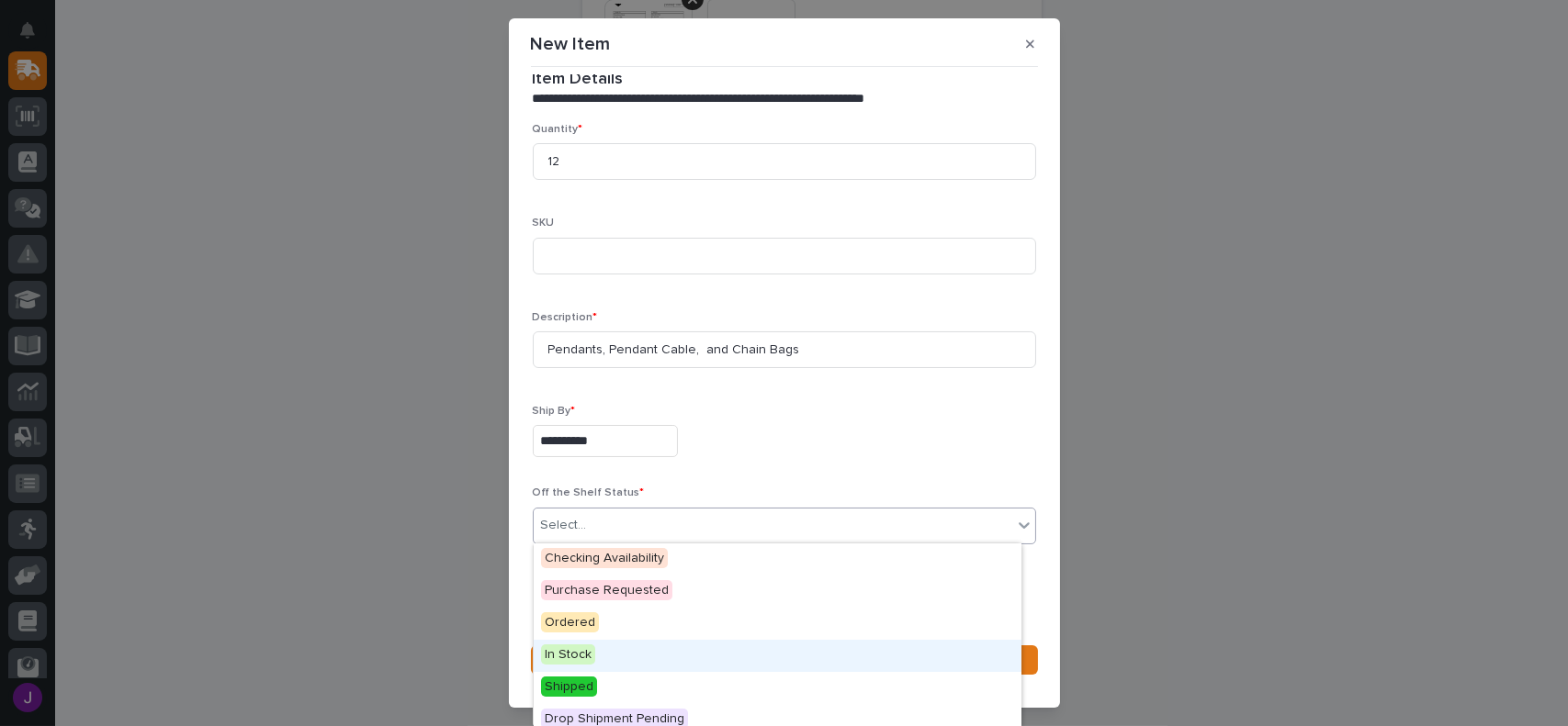
click at [592, 663] on div "In Stock" at bounding box center [777, 656] width 488 height 32
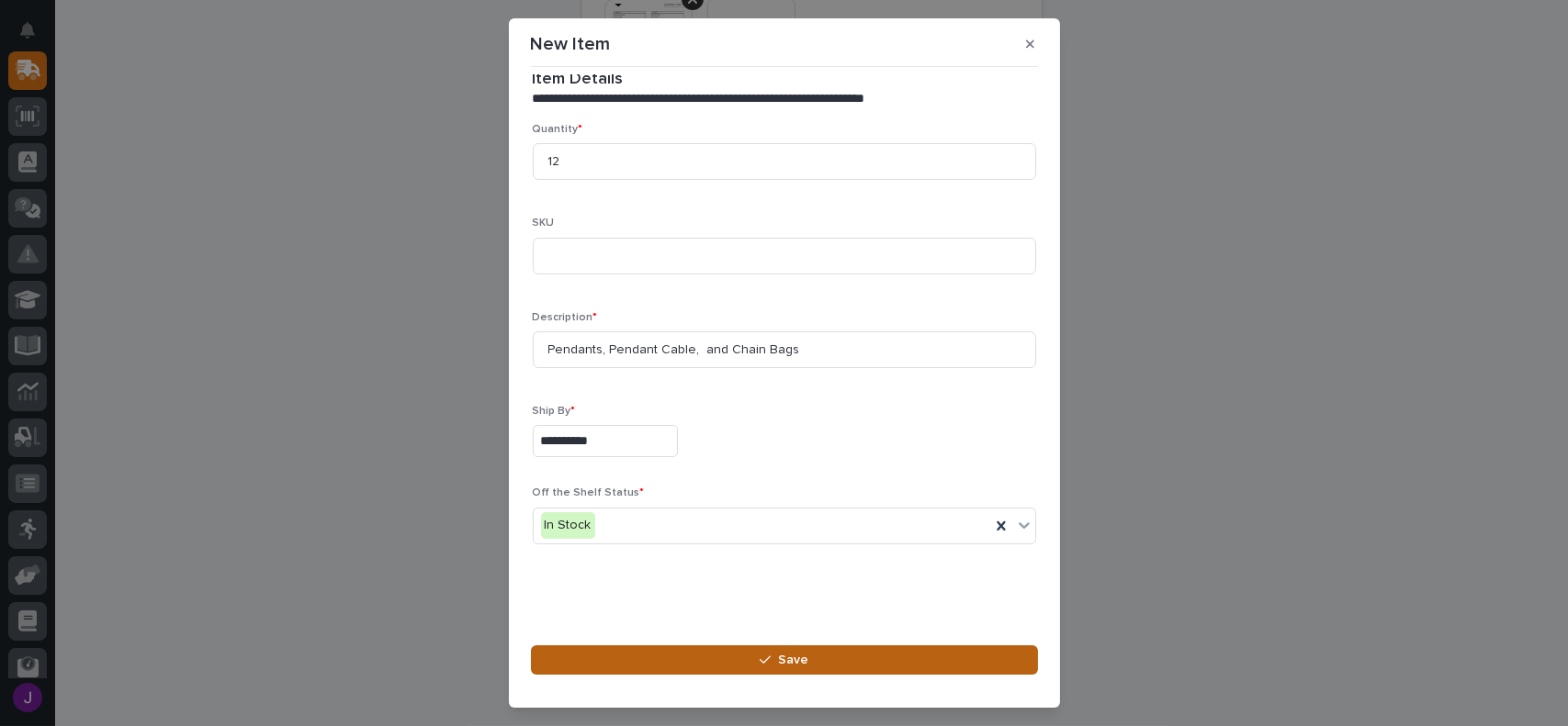
click at [809, 663] on button "Save" at bounding box center [784, 661] width 507 height 29
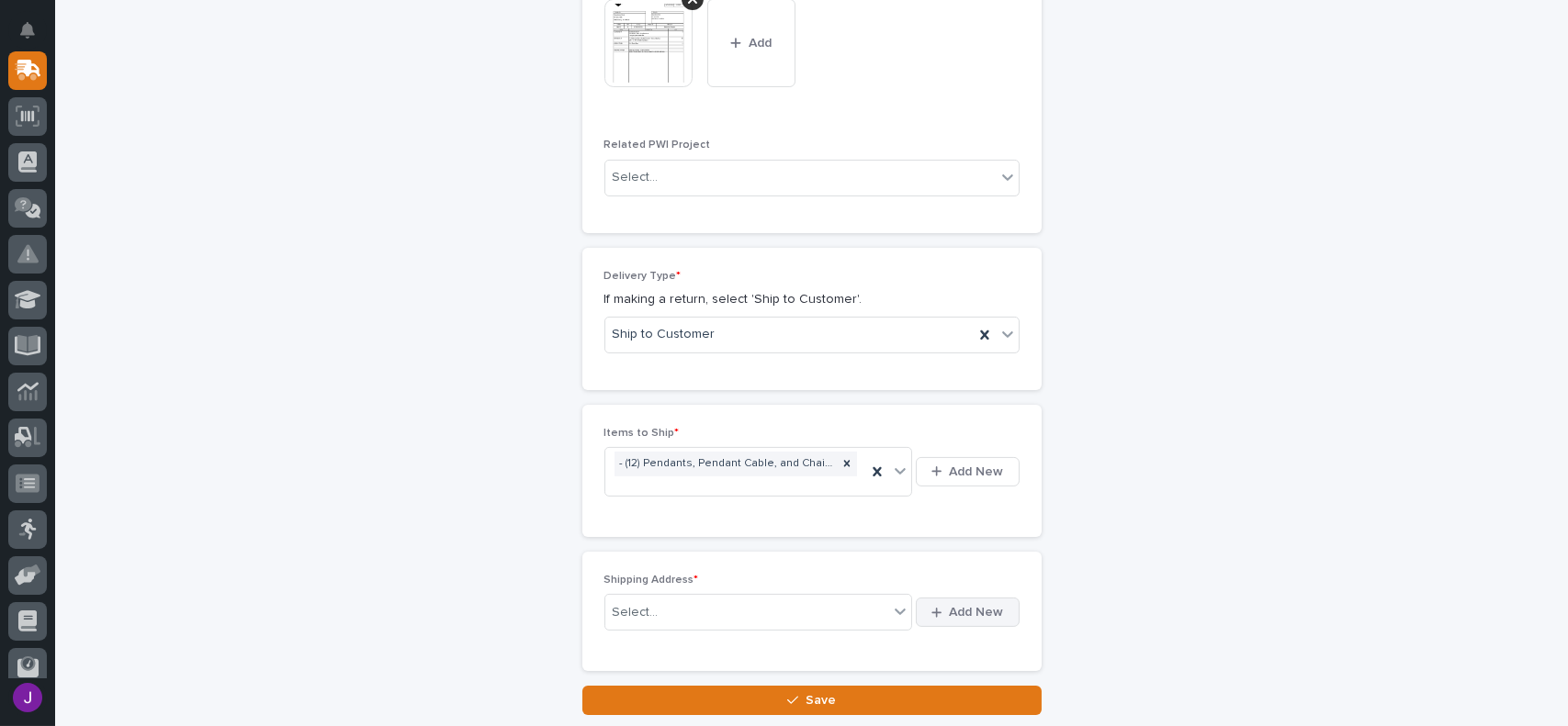
click at [977, 604] on span "Add New" at bounding box center [977, 612] width 54 height 17
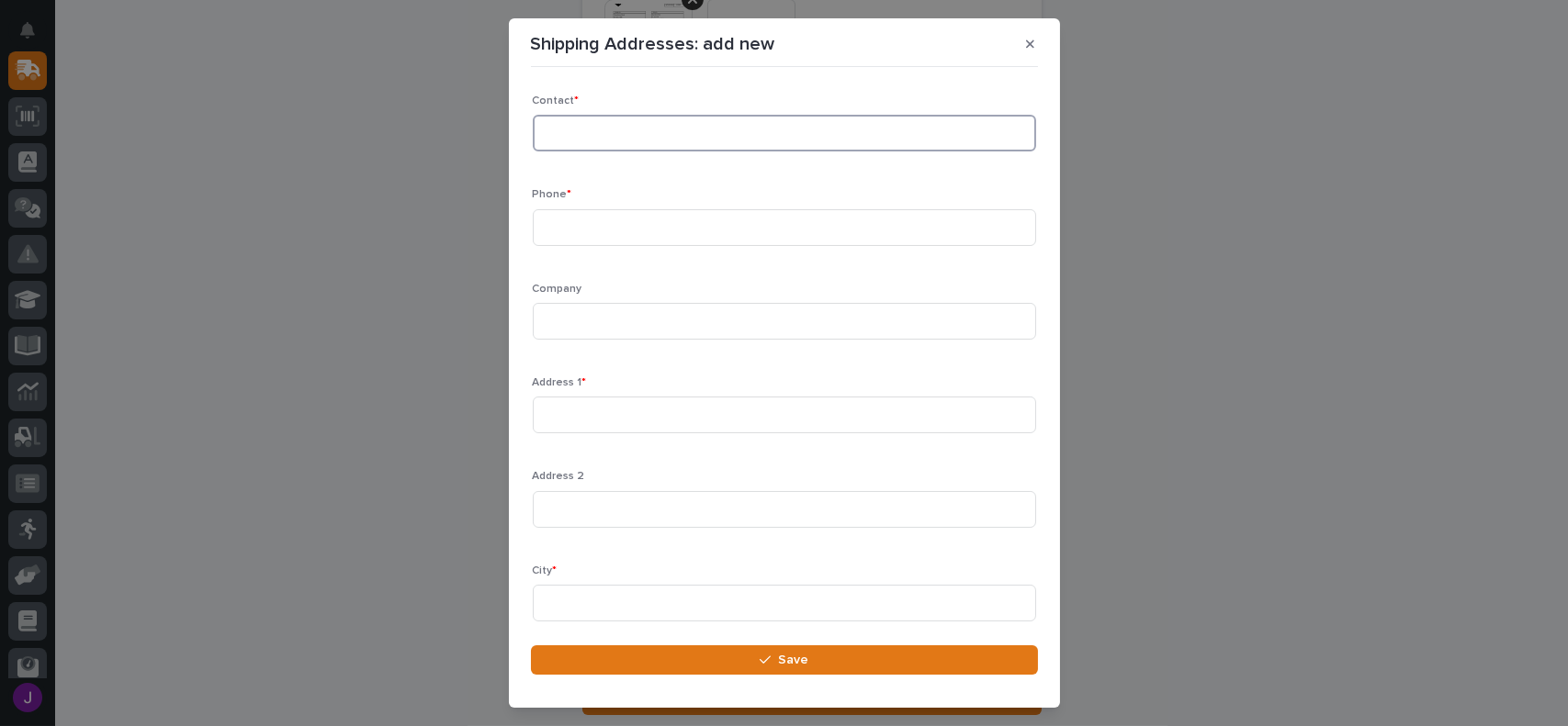
click at [591, 131] on input at bounding box center [784, 133] width 503 height 37
type input "[PERSON_NAME]"
click at [577, 230] on input at bounding box center [784, 228] width 503 height 37
paste input "[PHONE_NUMBER]"
type input "[PHONE_NUMBER]"
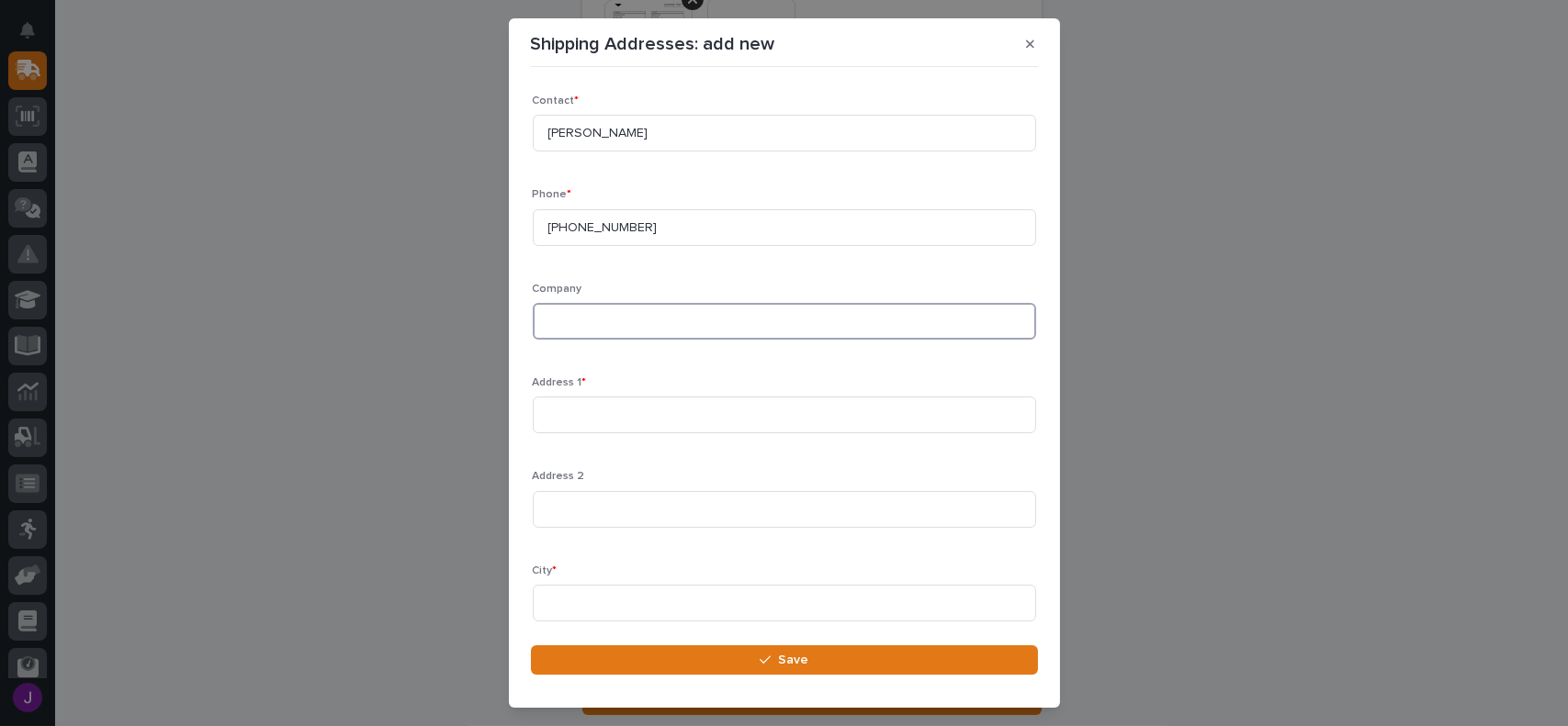
click at [577, 326] on input at bounding box center [784, 321] width 503 height 37
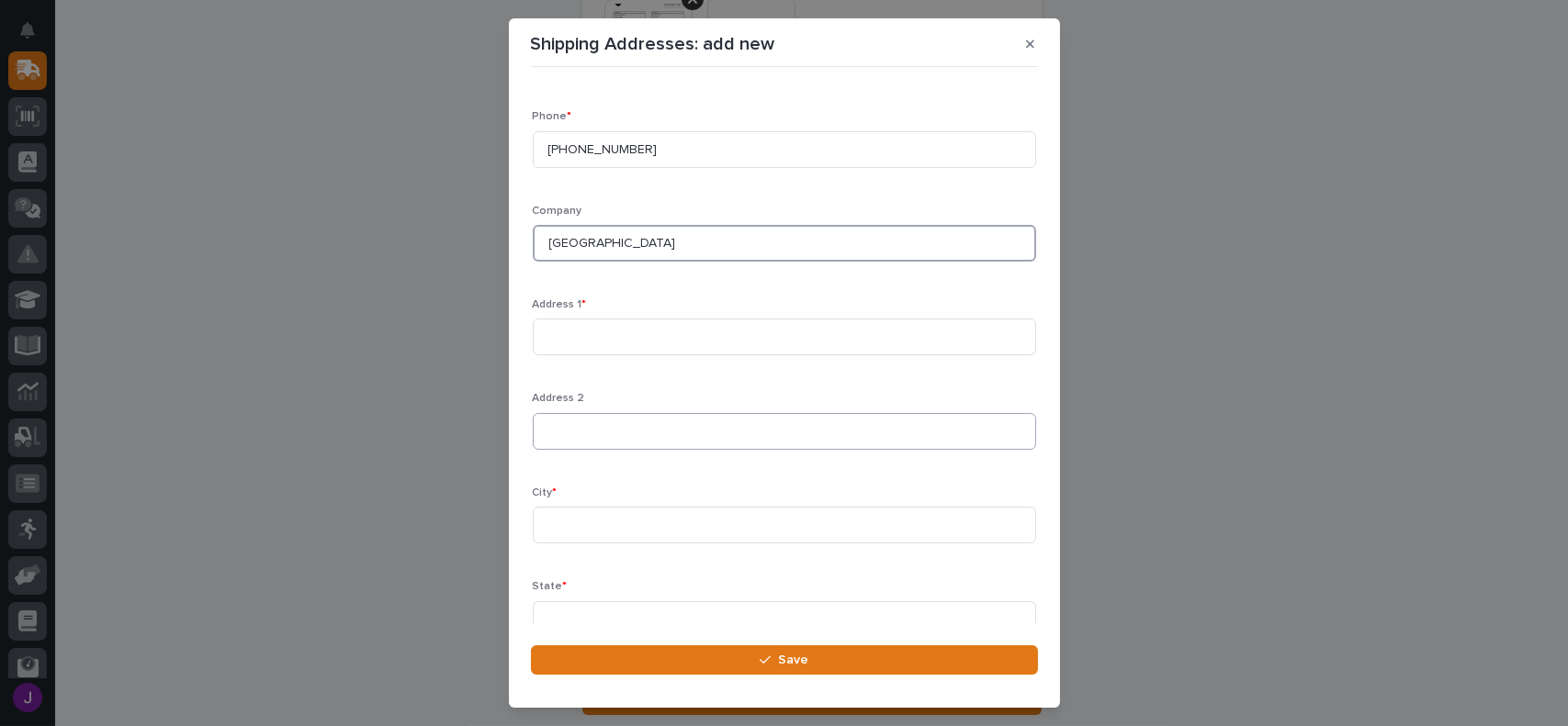
scroll to position [92, 0]
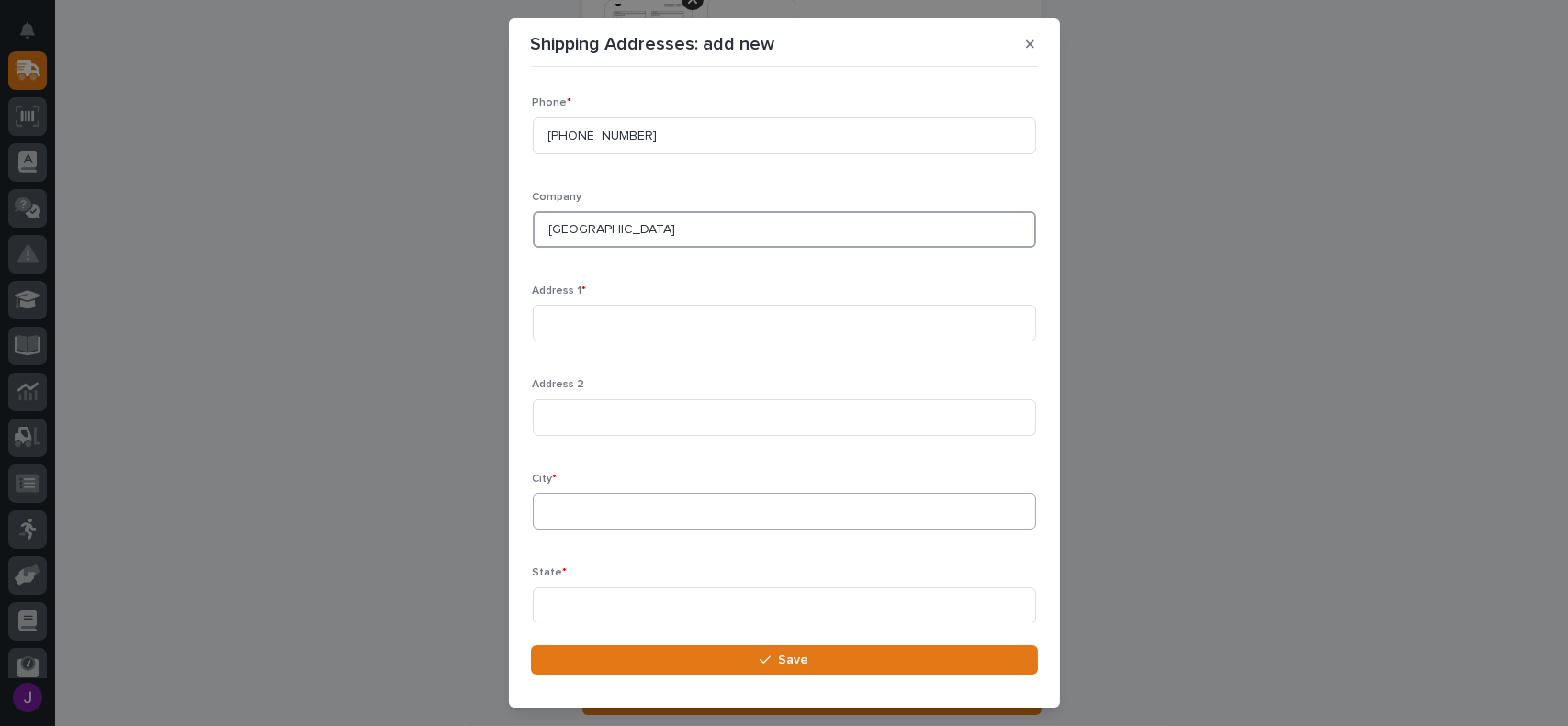
type input "[GEOGRAPHIC_DATA]"
click at [574, 523] on input at bounding box center [784, 512] width 503 height 37
type input "[GEOGRAPHIC_DATA]"
click at [565, 601] on input at bounding box center [784, 606] width 503 height 37
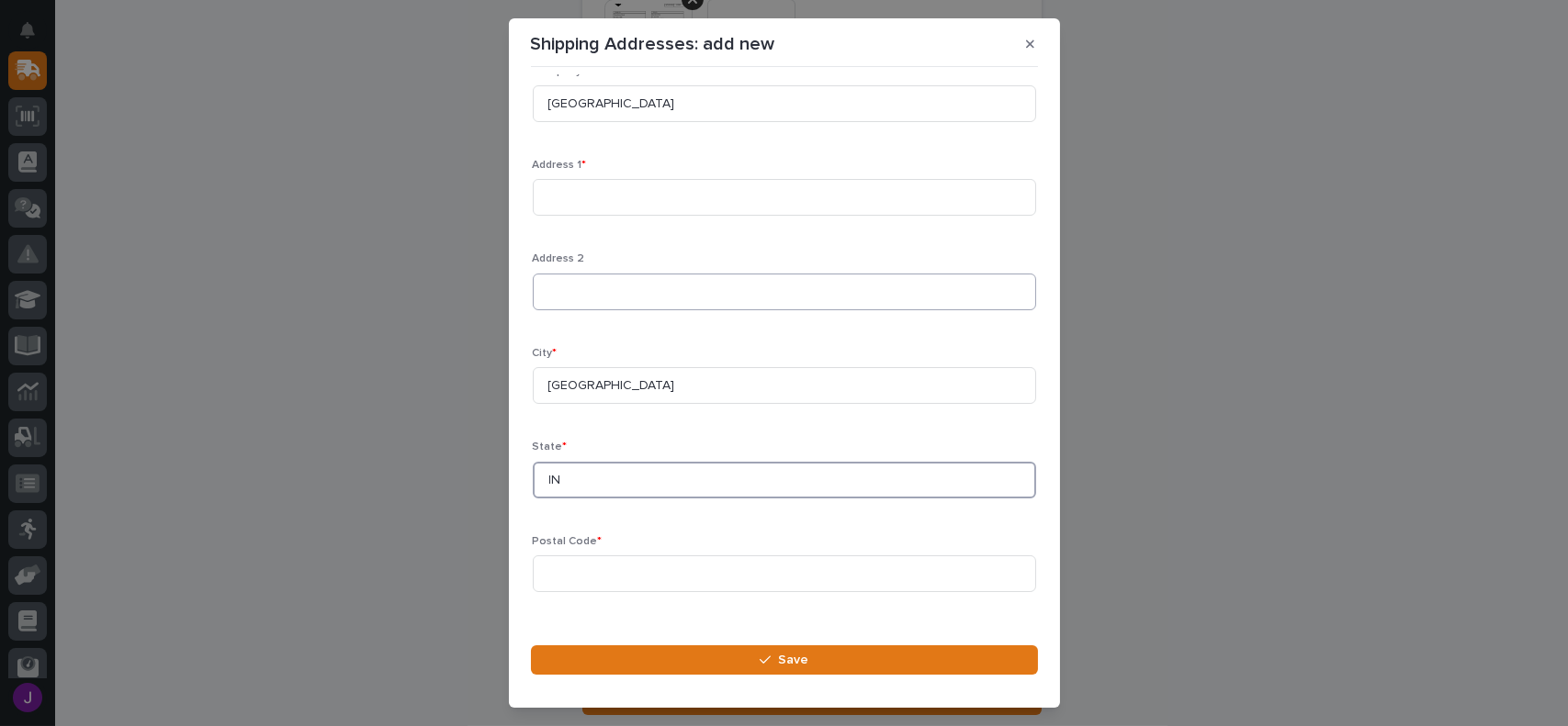
scroll to position [242, 0]
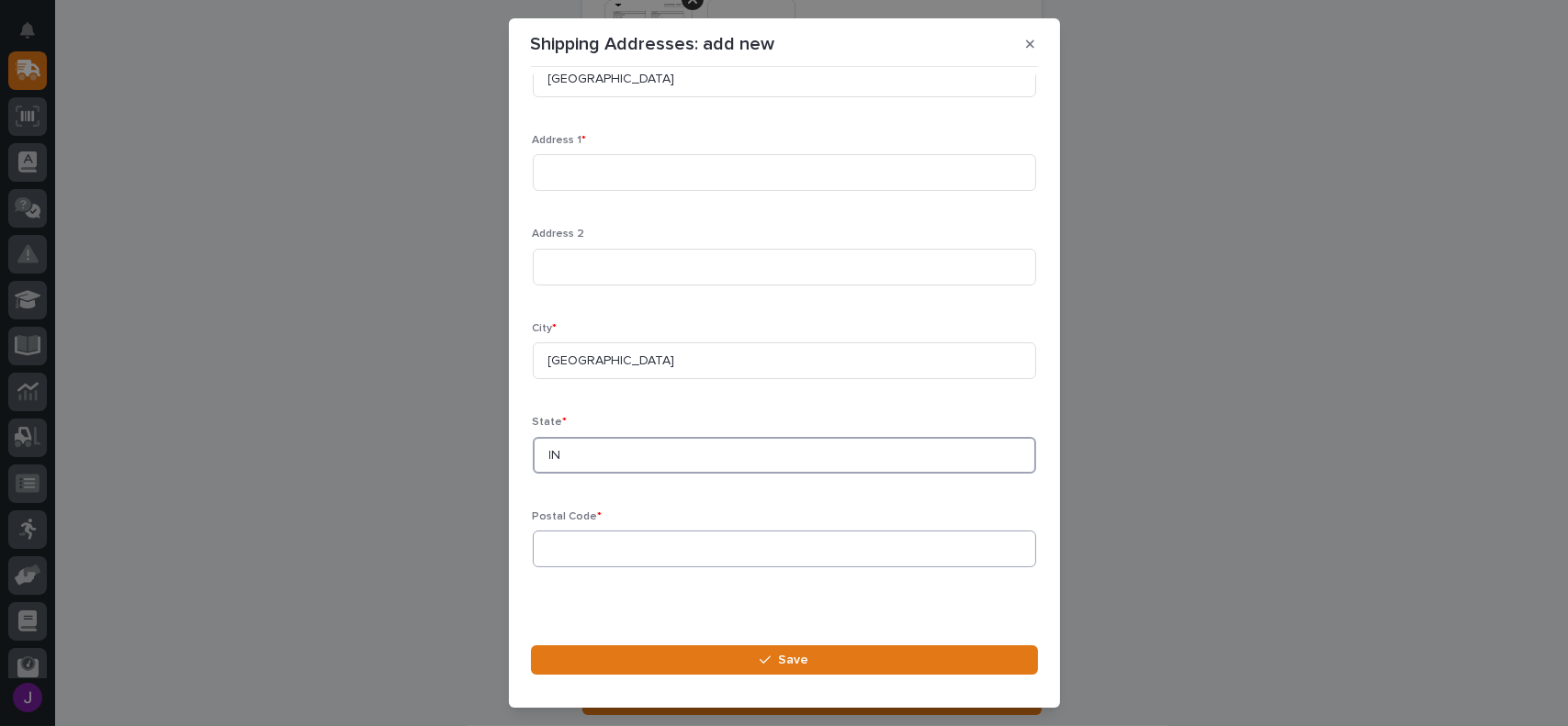
type input "IN"
click at [573, 545] on input at bounding box center [784, 549] width 503 height 37
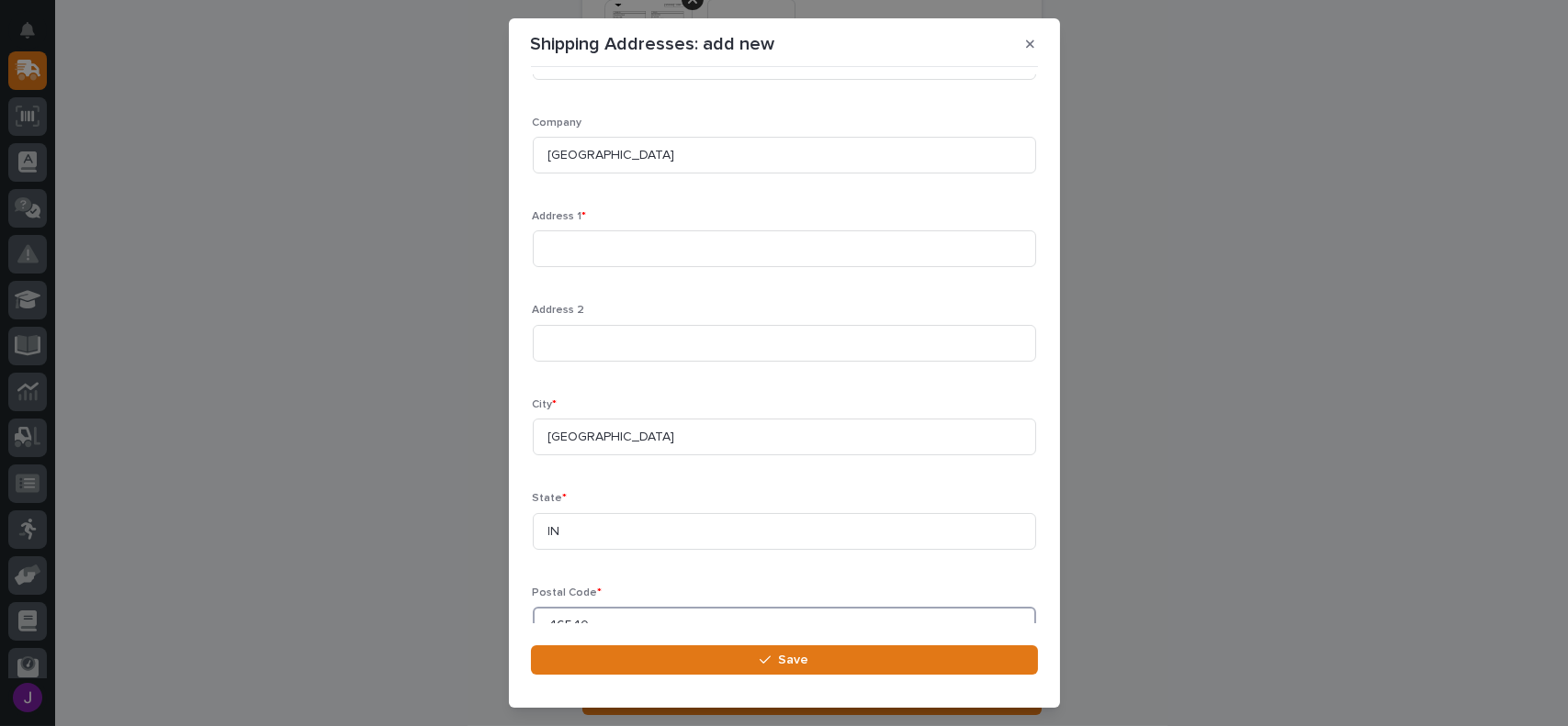
scroll to position [150, 0]
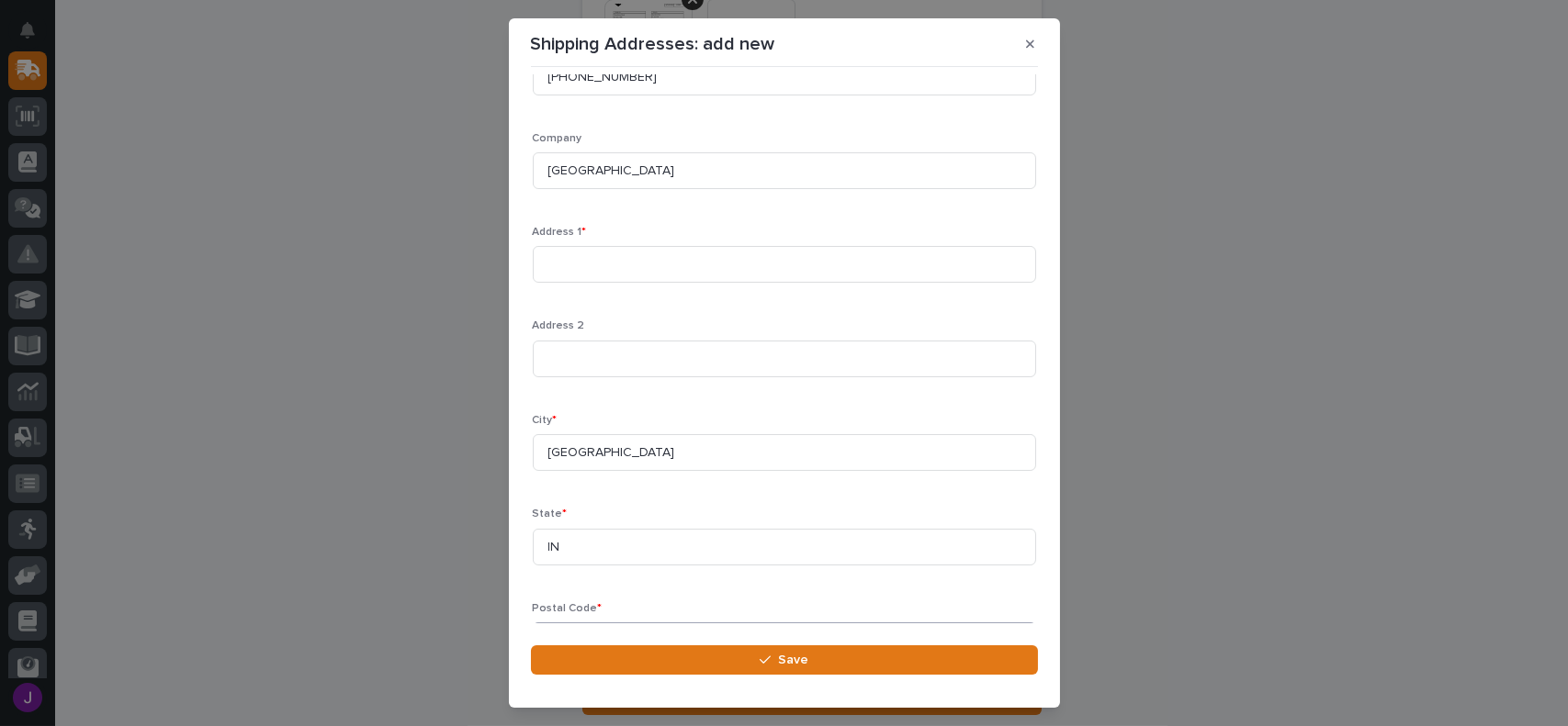
type input "46540"
click at [578, 242] on div "Address 1 *" at bounding box center [784, 261] width 503 height 71
click at [569, 258] on input at bounding box center [784, 265] width 503 height 37
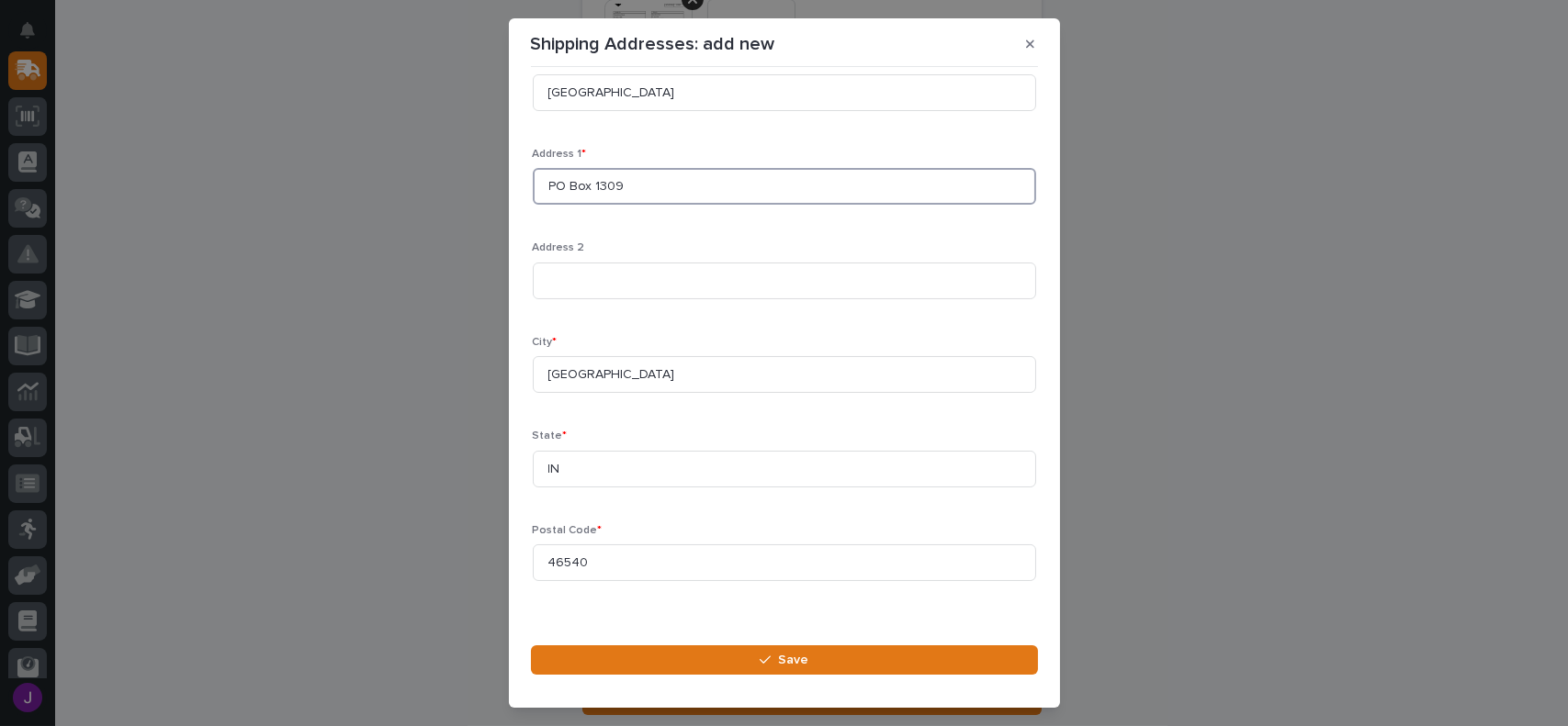
scroll to position [242, 0]
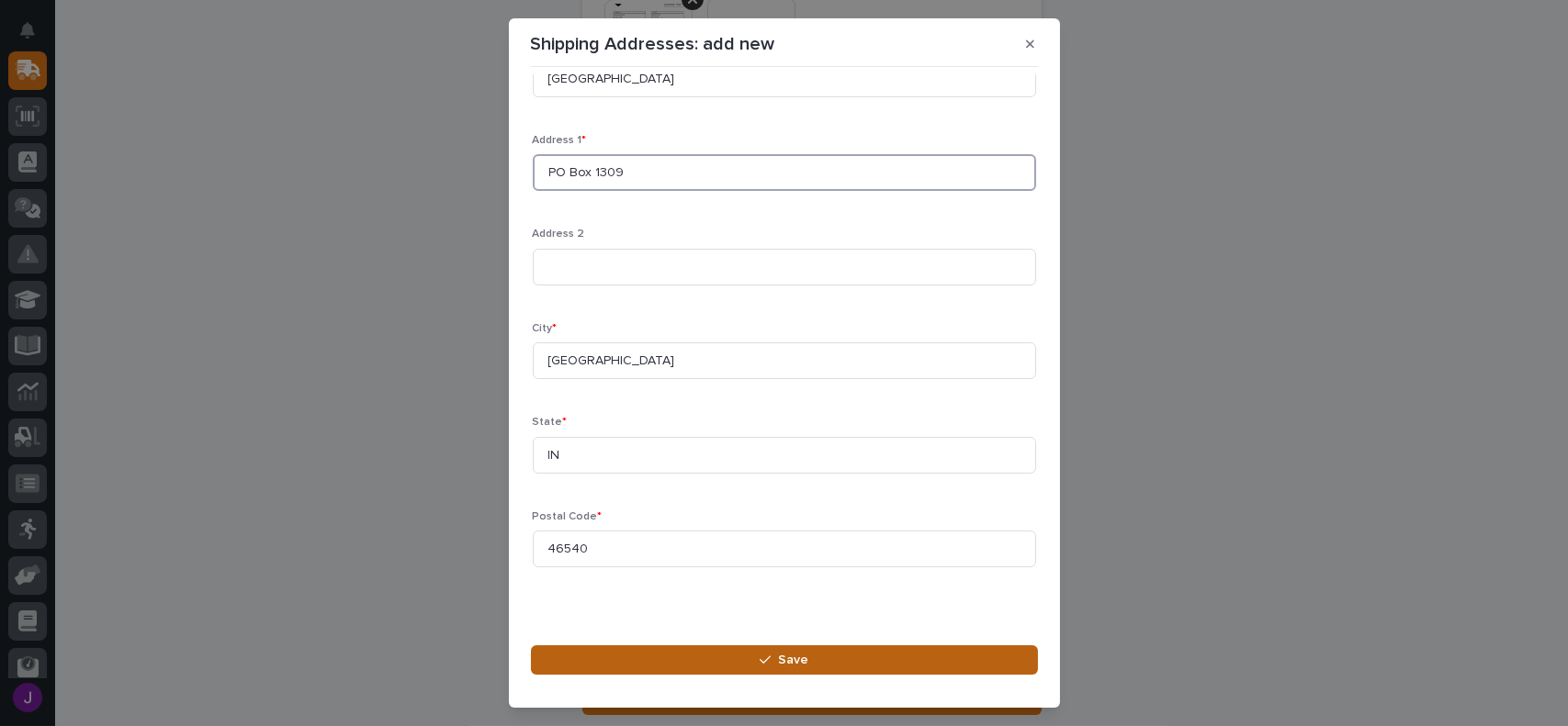
type input "PO Box 1309"
click at [834, 667] on button "Save" at bounding box center [784, 661] width 507 height 29
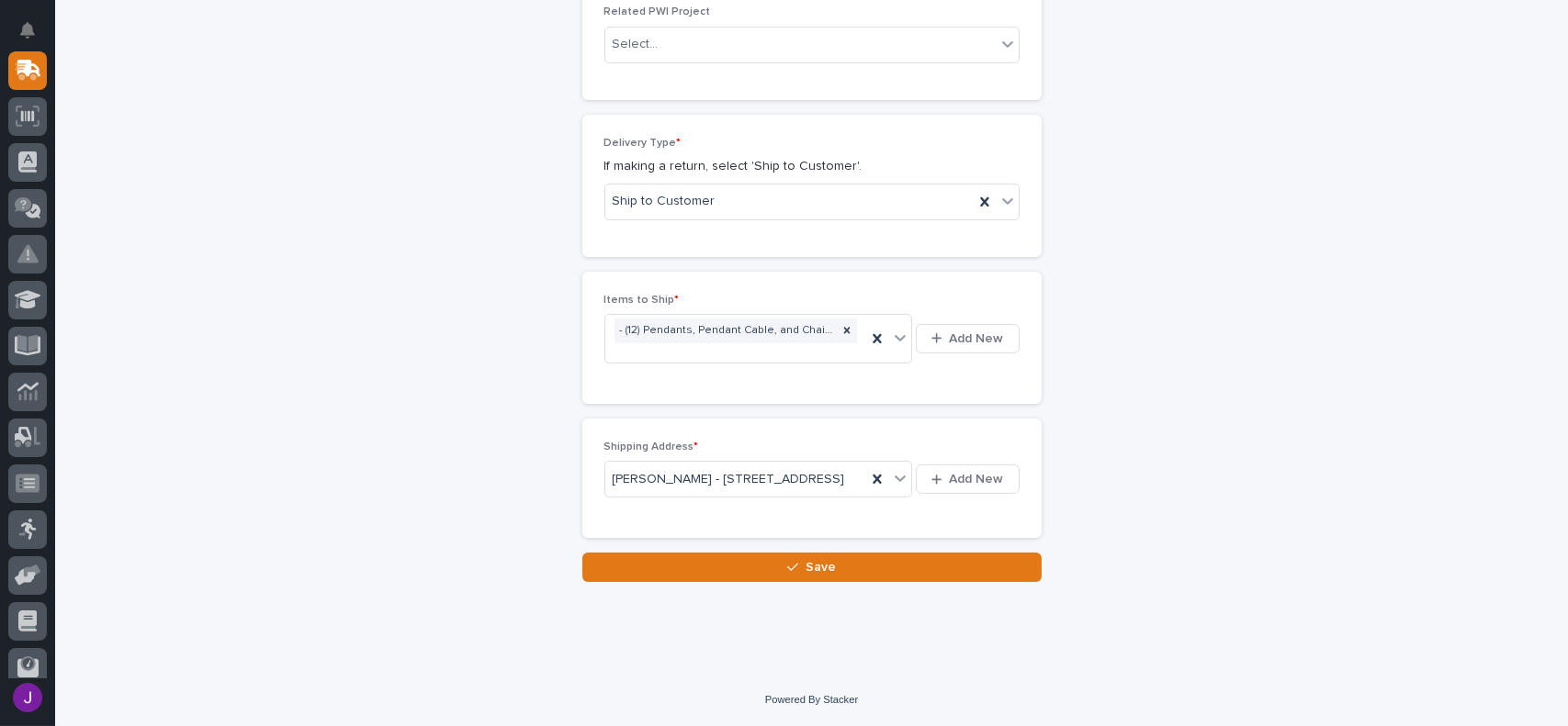
scroll to position [1109, 0]
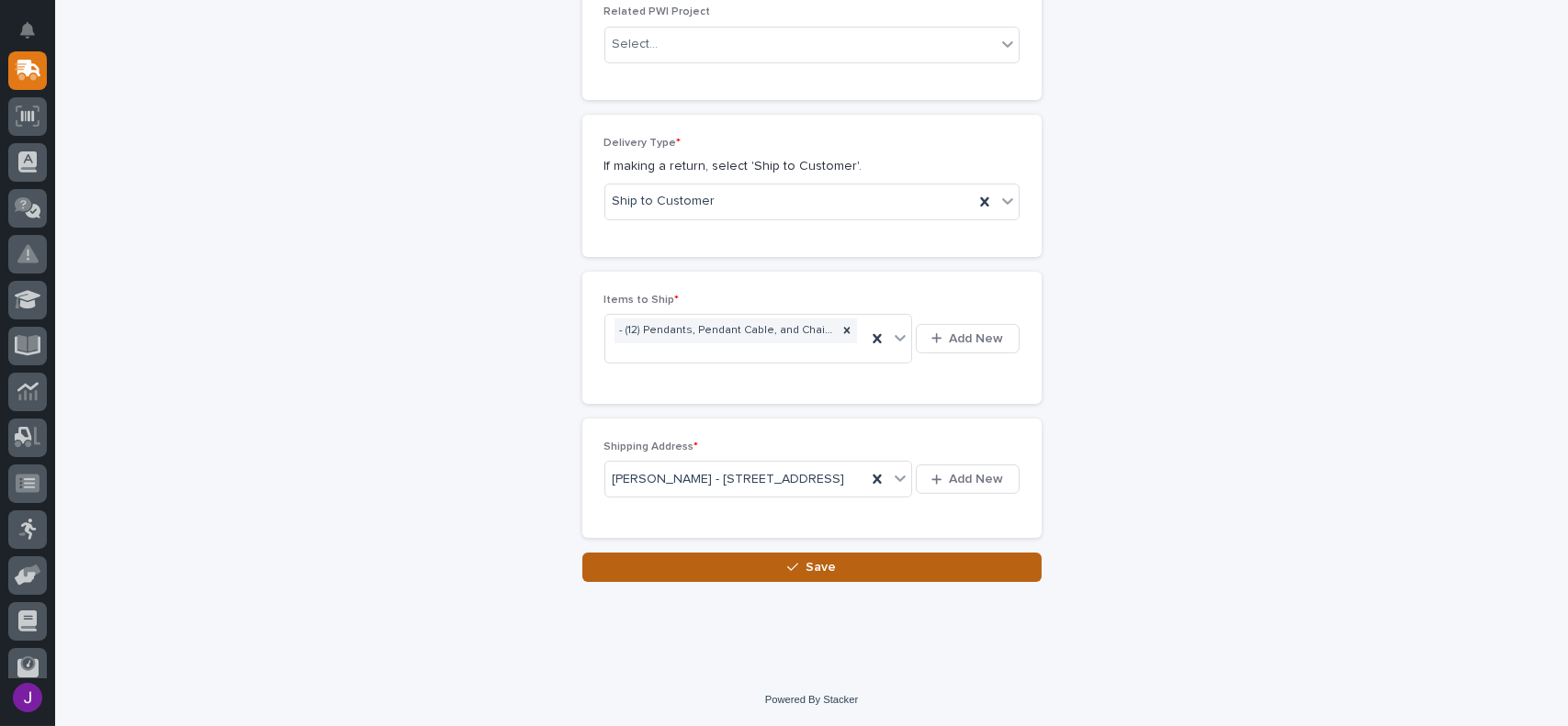
click at [892, 568] on button "Save" at bounding box center [812, 568] width 459 height 29
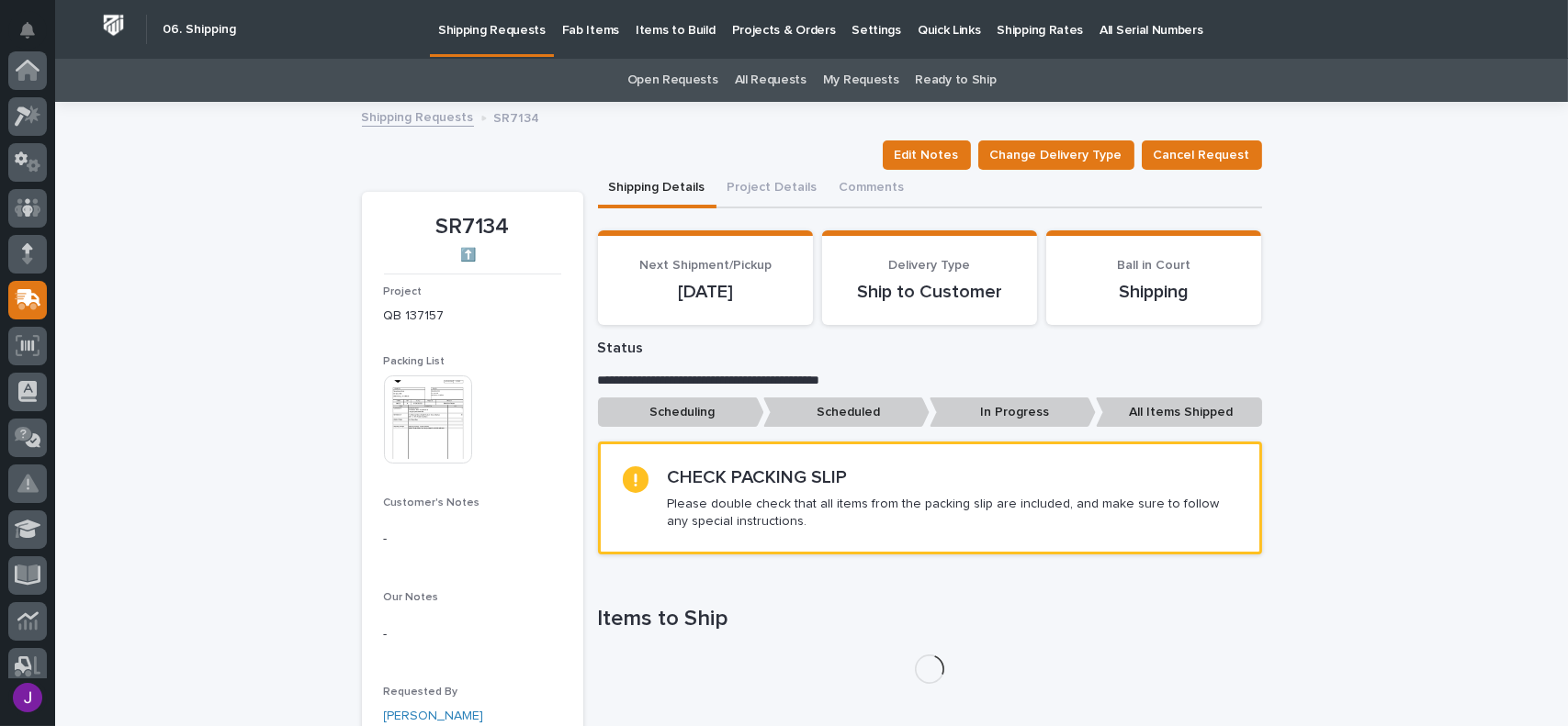
scroll to position [230, 0]
